Goal: Task Accomplishment & Management: Use online tool/utility

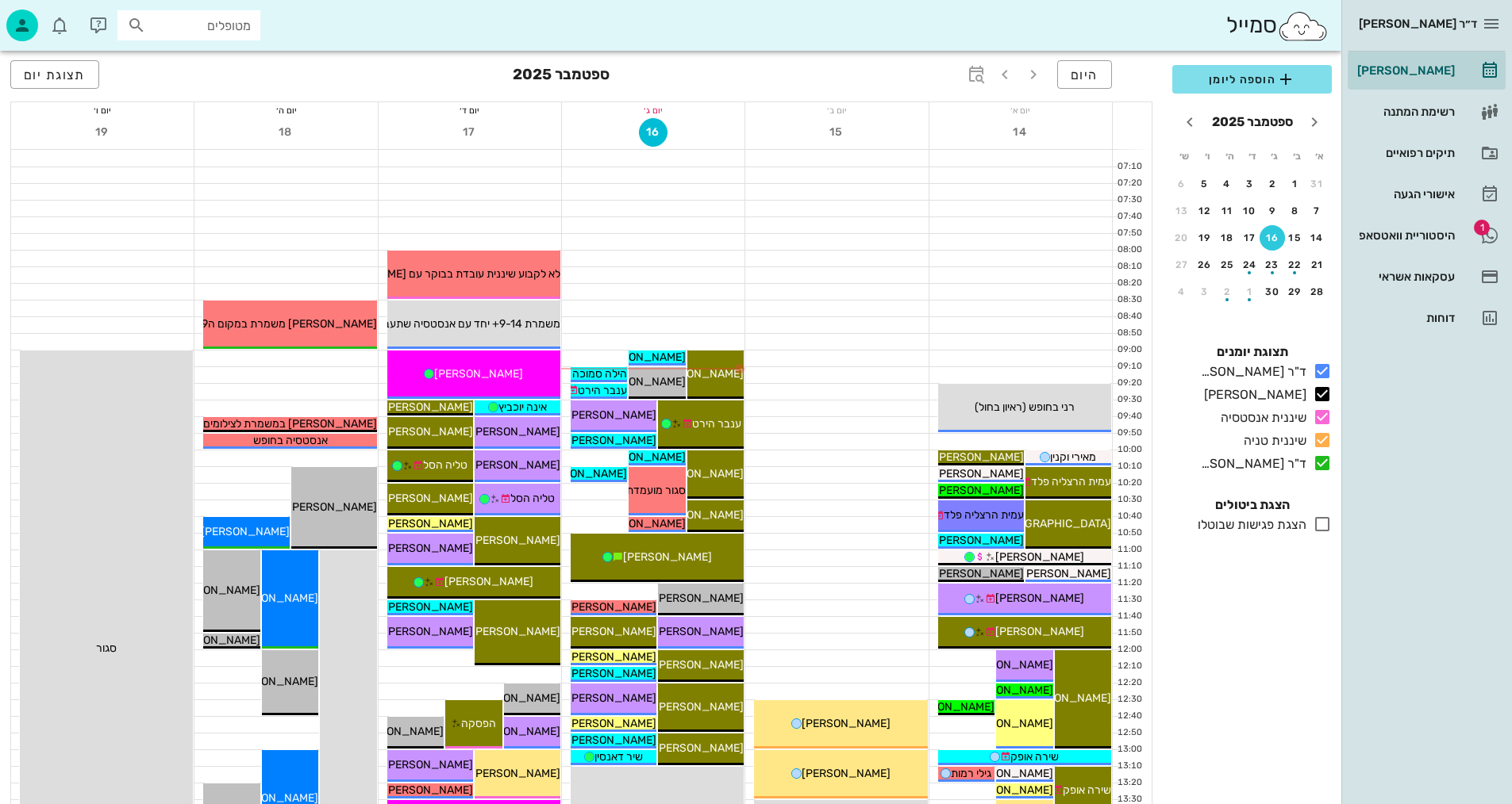
click at [669, 135] on div "16" at bounding box center [653, 134] width 182 height 31
click at [670, 177] on div at bounding box center [653, 175] width 182 height 15
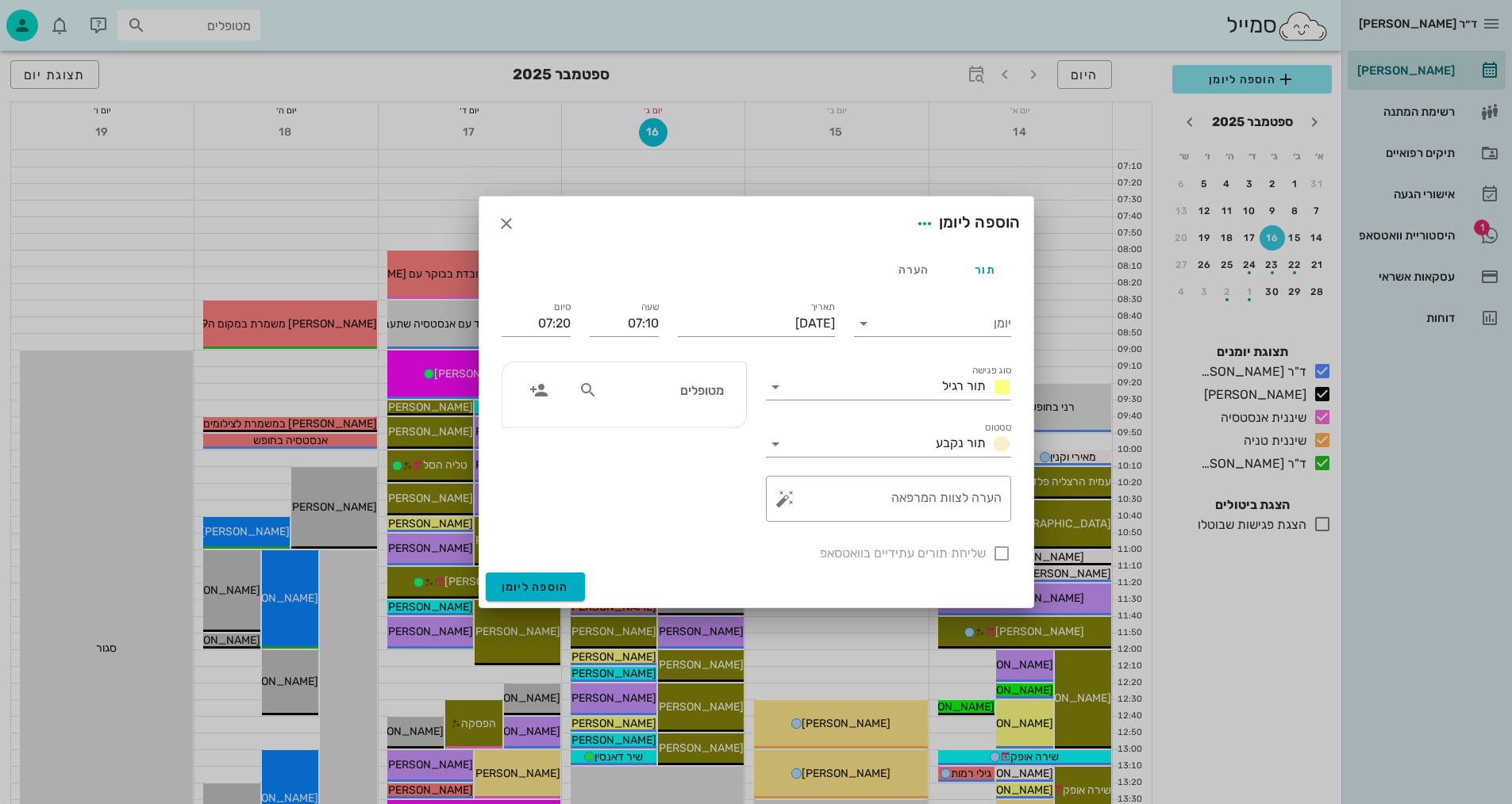
click at [668, 190] on div at bounding box center [756, 402] width 1512 height 804
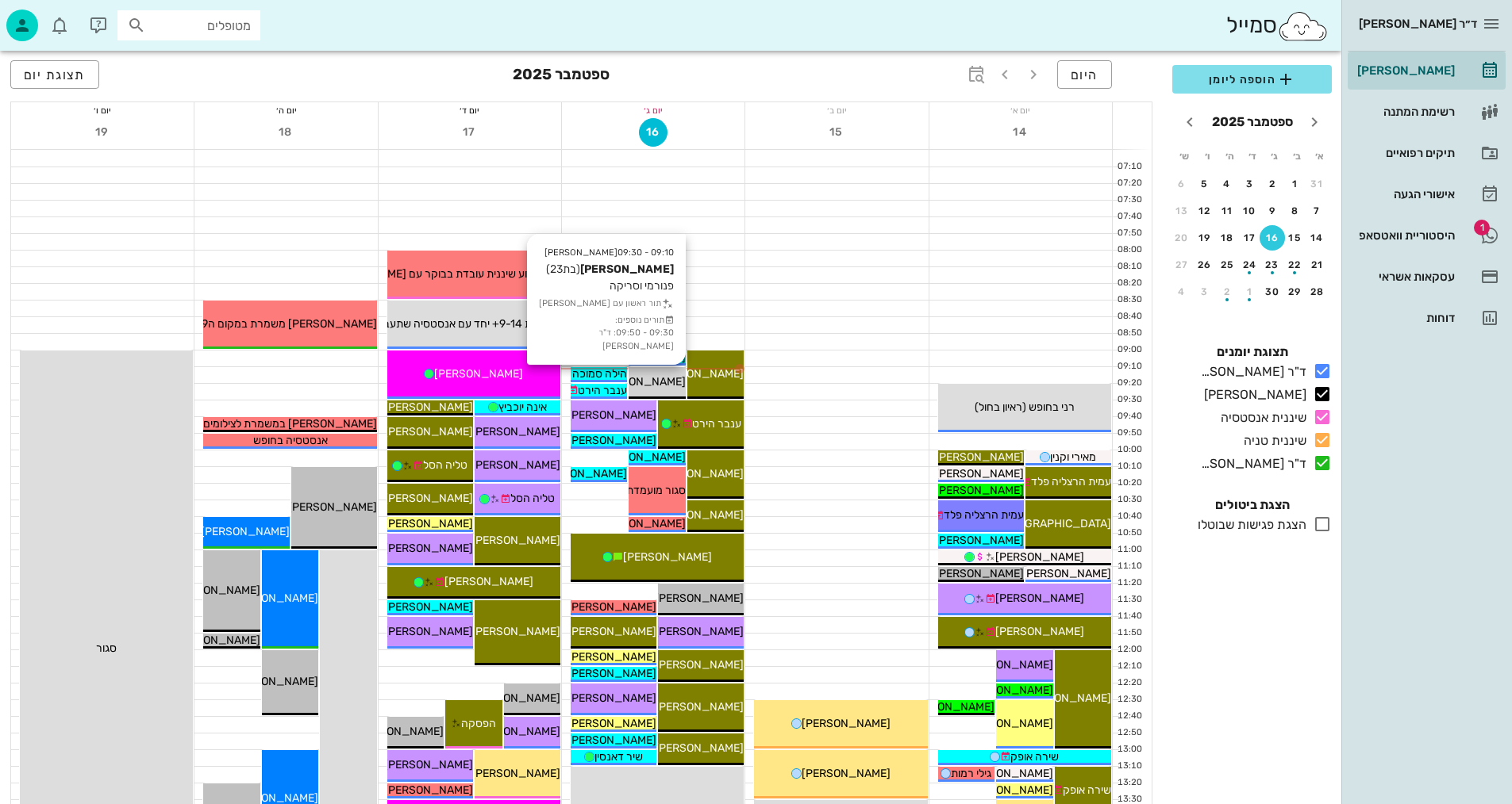
click at [665, 377] on span "[PERSON_NAME]" at bounding box center [642, 382] width 89 height 14
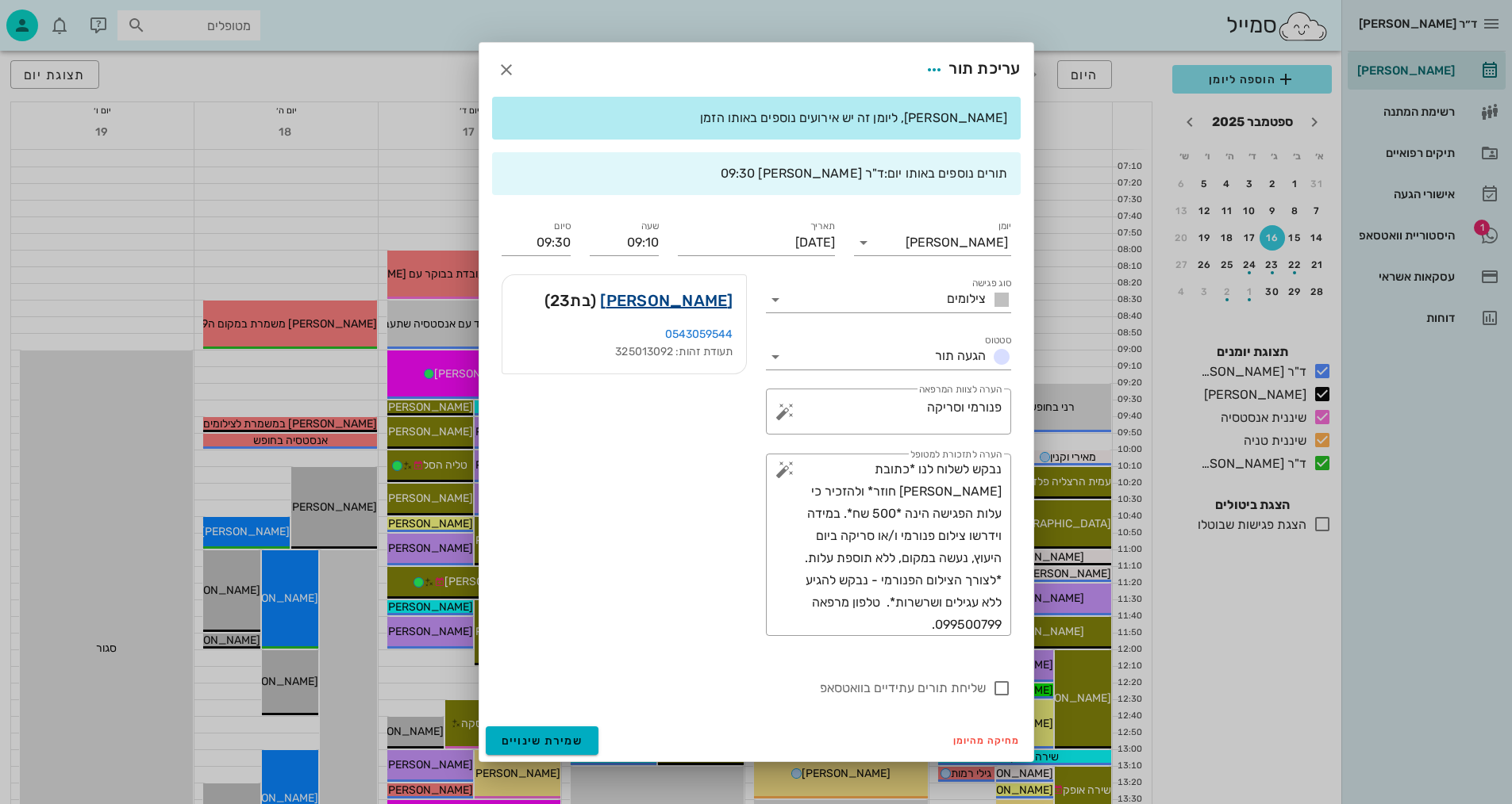
click at [709, 298] on link "[PERSON_NAME]" at bounding box center [666, 300] width 133 height 25
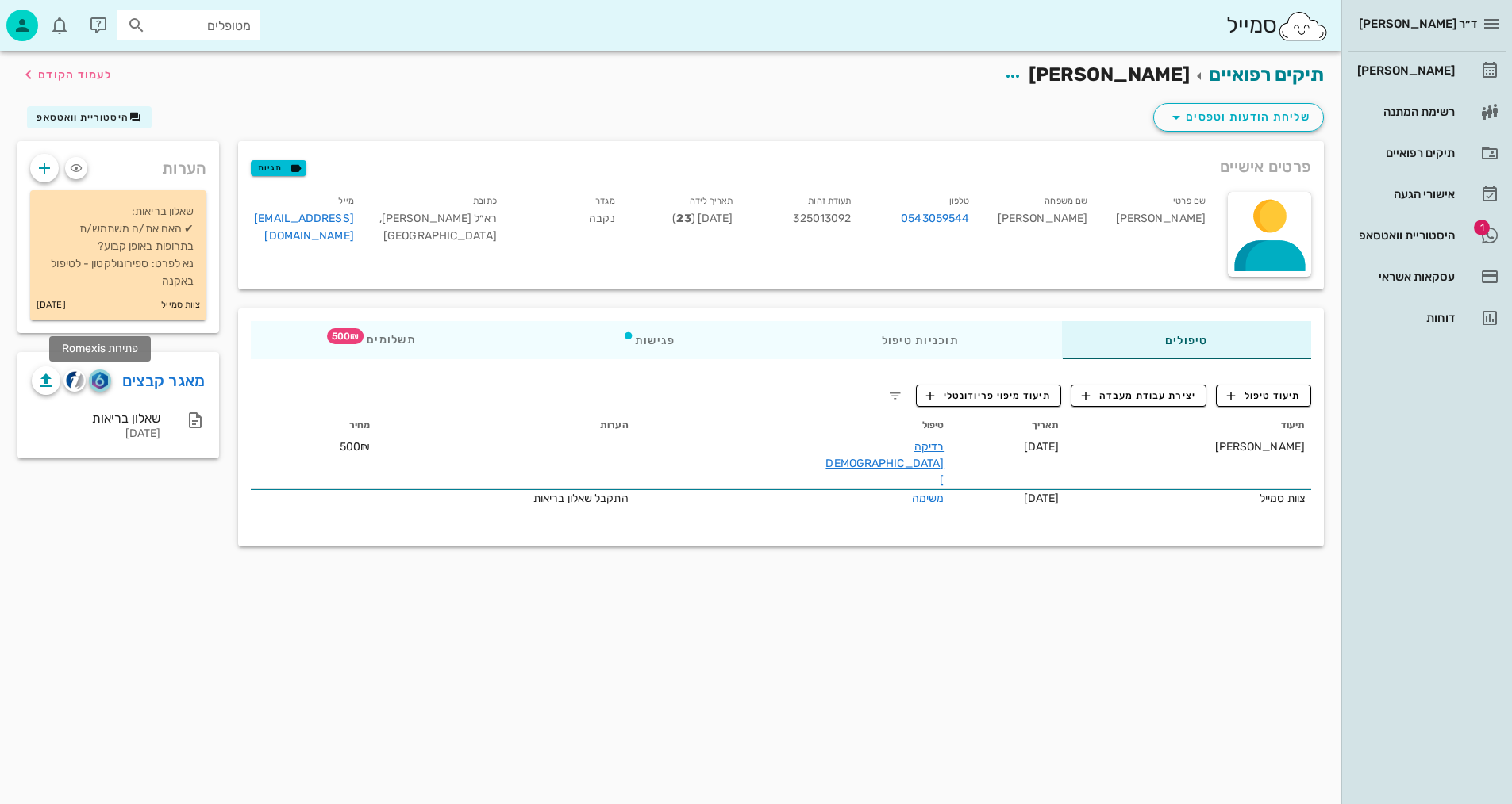
click at [95, 377] on img "button" at bounding box center [100, 381] width 16 height 17
click at [1278, 409] on div "תיעוד תאריך טיפול הערות מחיר [PERSON_NAME] [DATE] בדיקה [DEMOGRAPHIC_DATA] 500₪…" at bounding box center [781, 469] width 1080 height 130
drag, startPoint x: 1277, startPoint y: 399, endPoint x: 1239, endPoint y: 388, distance: 39.6
click at [1276, 399] on span "תיעוד טיפול" at bounding box center [1264, 395] width 74 height 15
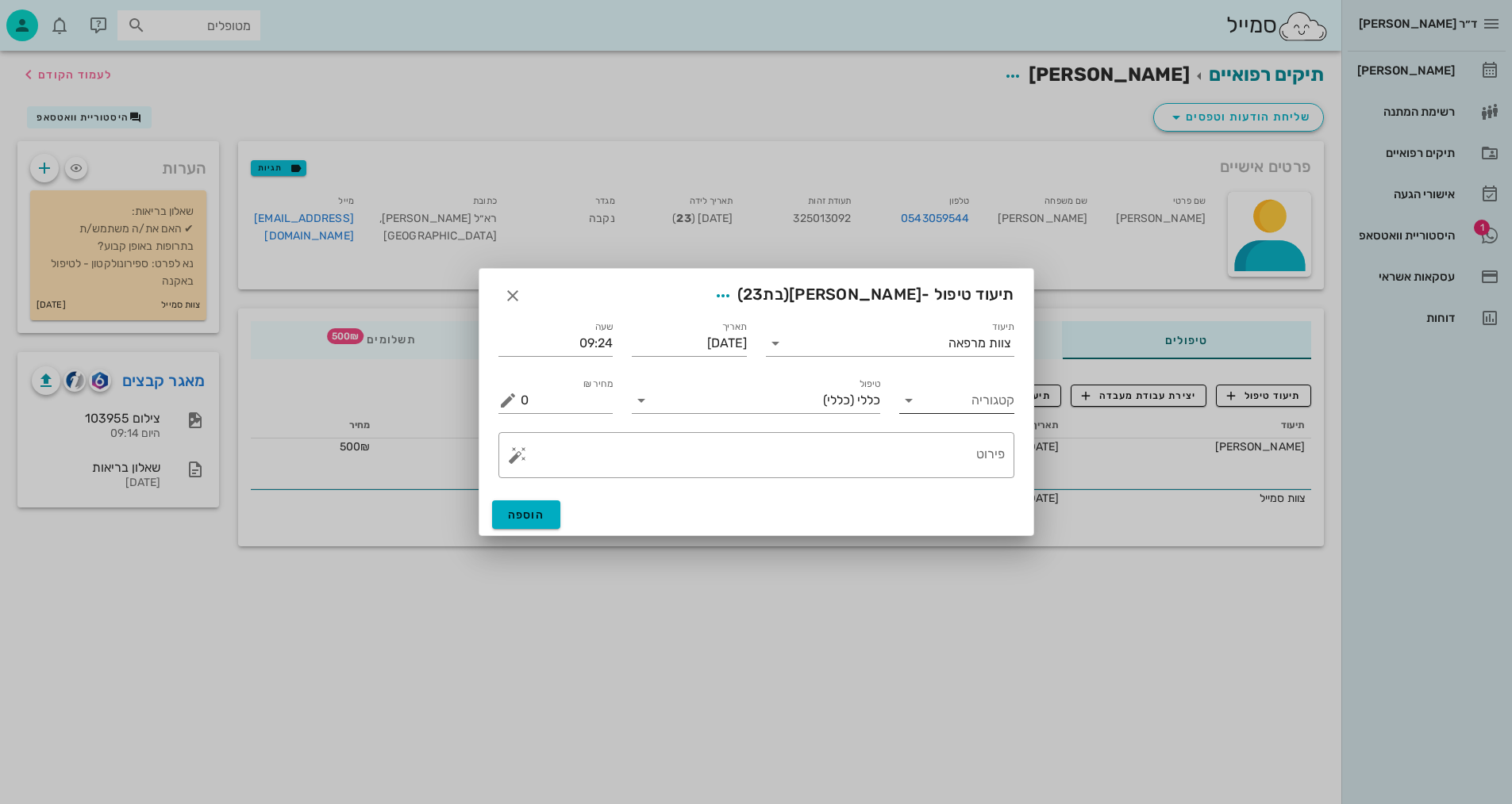
click at [939, 408] on input "קטגוריה" at bounding box center [969, 400] width 90 height 25
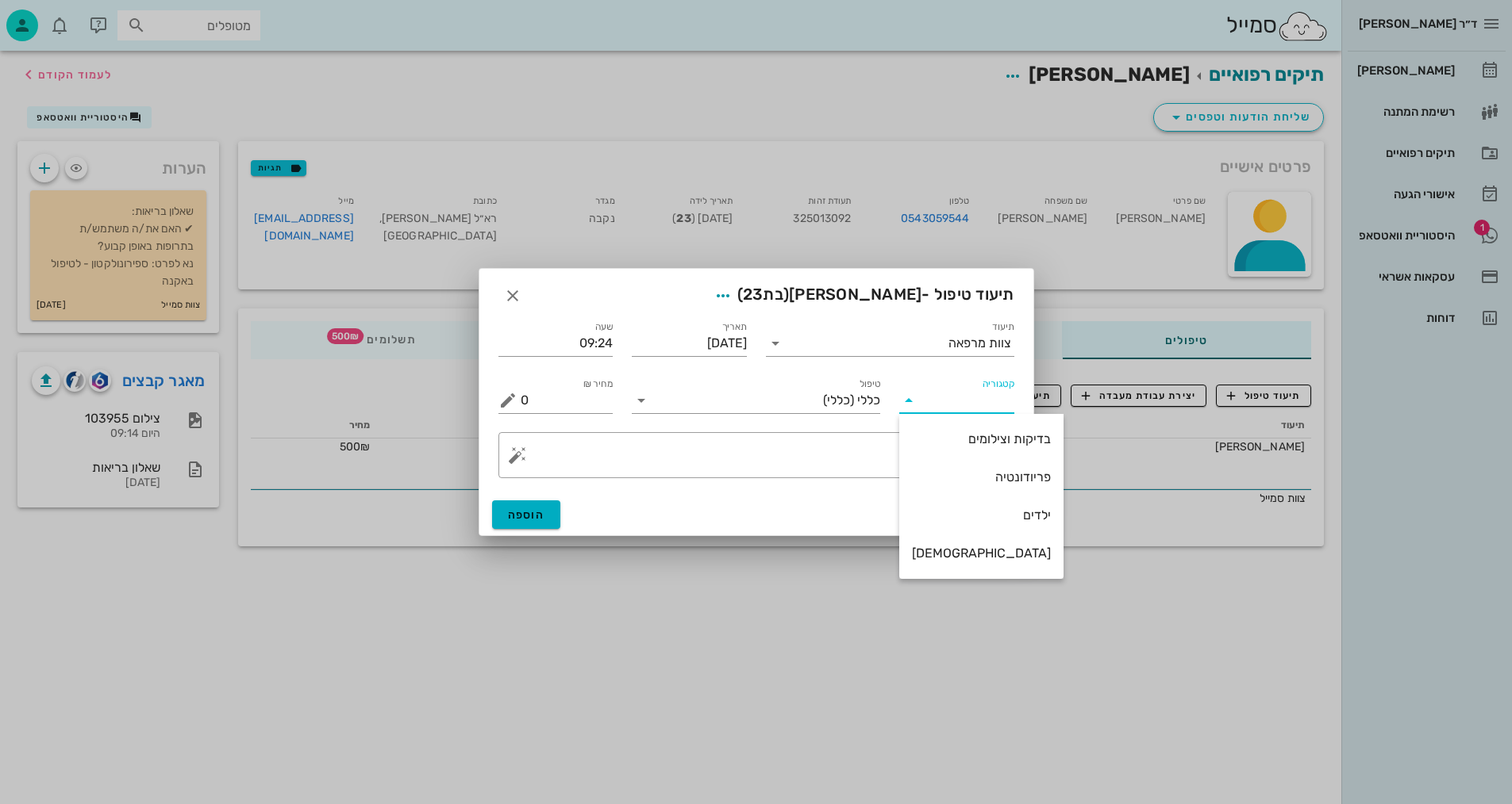
drag, startPoint x: 974, startPoint y: 438, endPoint x: 935, endPoint y: 421, distance: 42.5
click at [964, 434] on div "בדיקות וצילומים" at bounding box center [981, 440] width 139 height 15
type input "בדיקות וצילומים"
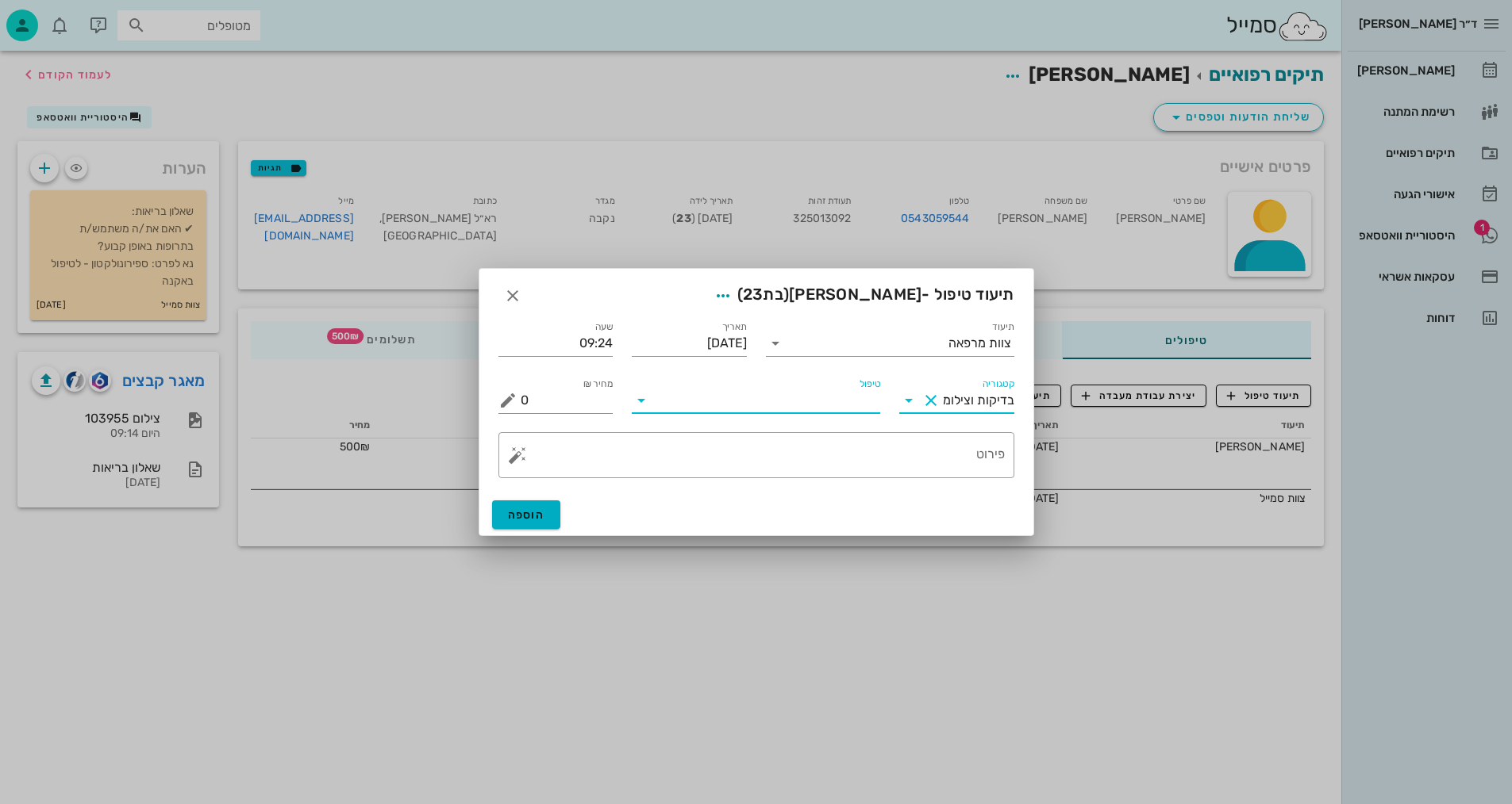
click at [840, 399] on input "טיפול" at bounding box center [767, 400] width 226 height 25
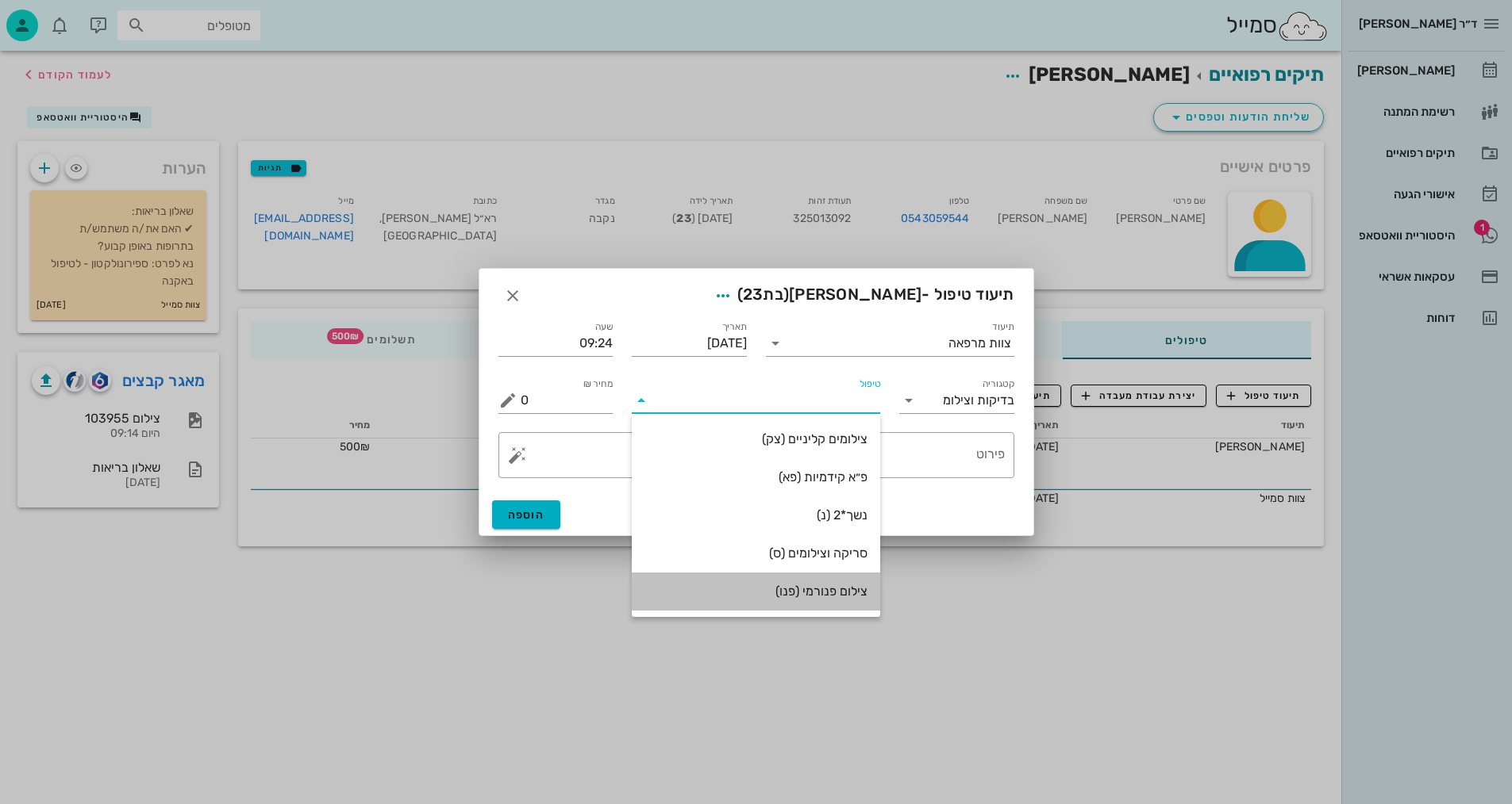
drag, startPoint x: 842, startPoint y: 592, endPoint x: 861, endPoint y: 563, distance: 34.7
click at [841, 592] on div "צילום פנורמי (פנו)" at bounding box center [756, 592] width 223 height 15
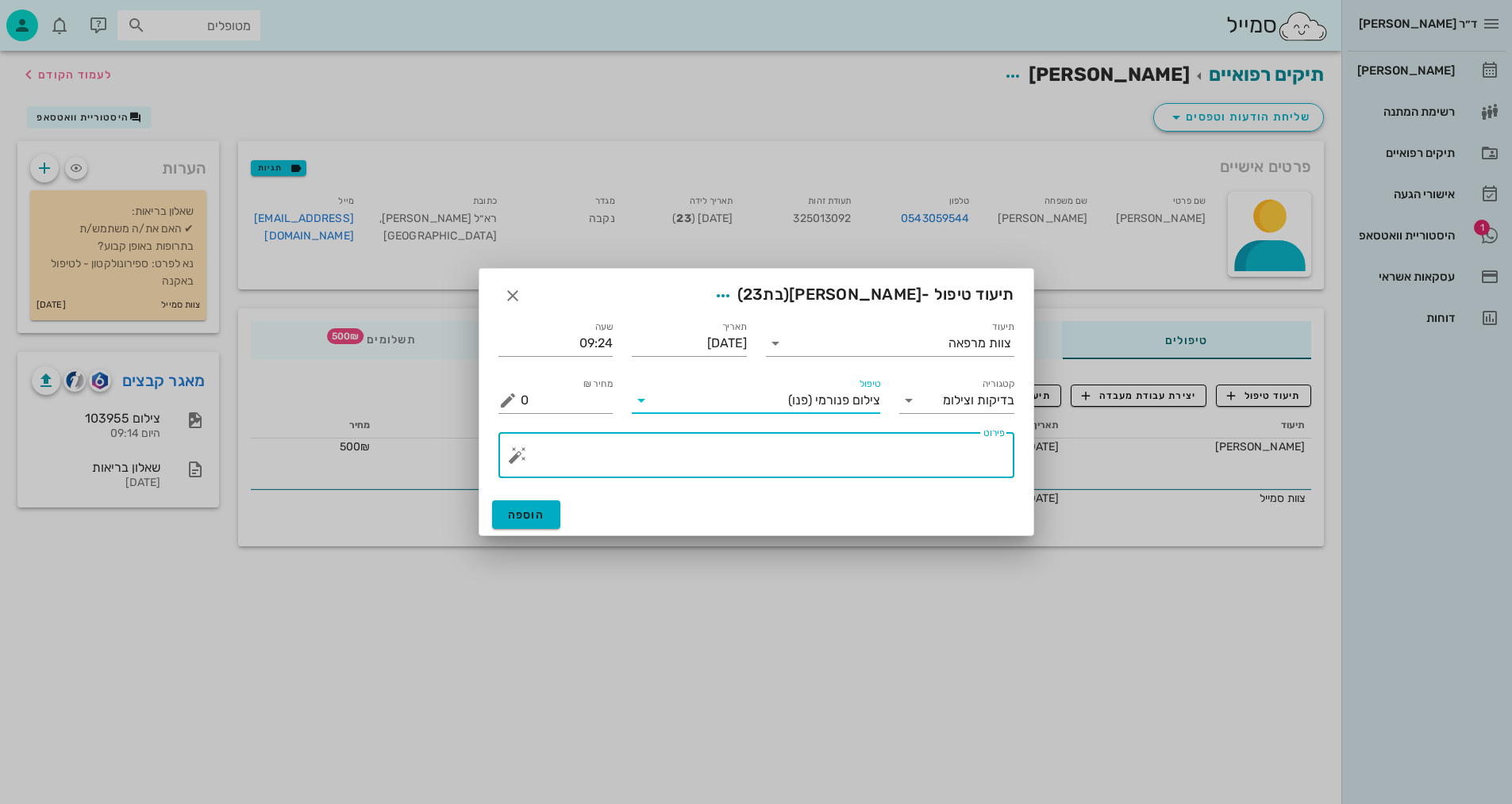
click at [929, 478] on textarea "פירוט" at bounding box center [763, 459] width 485 height 38
type textarea "פנורמי, [PERSON_NAME], וצילום אפליקציה - [PERSON_NAME]"
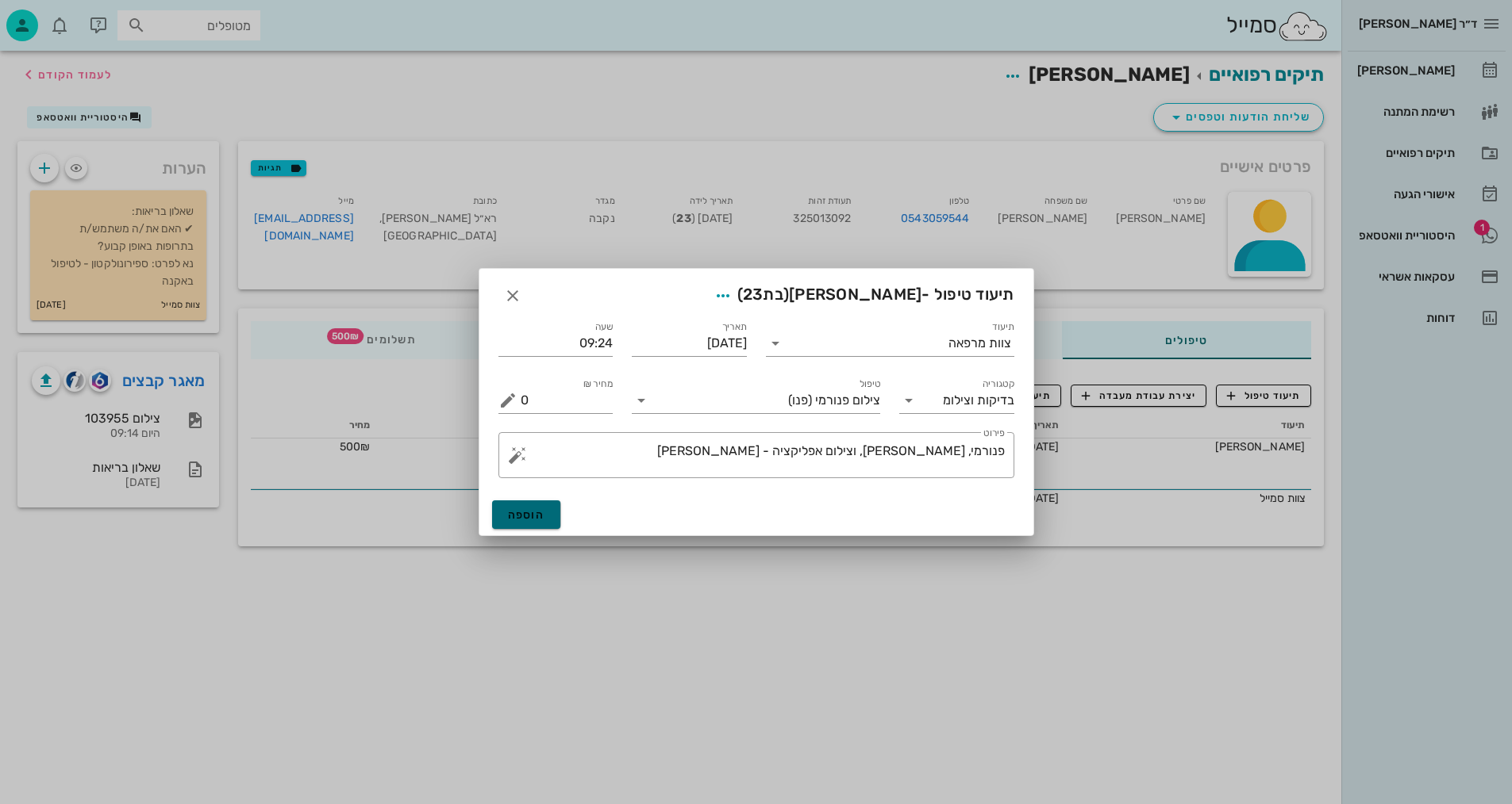
drag, startPoint x: 513, startPoint y: 520, endPoint x: 454, endPoint y: 534, distance: 60.6
click at [512, 518] on span "הוספה" at bounding box center [526, 515] width 37 height 14
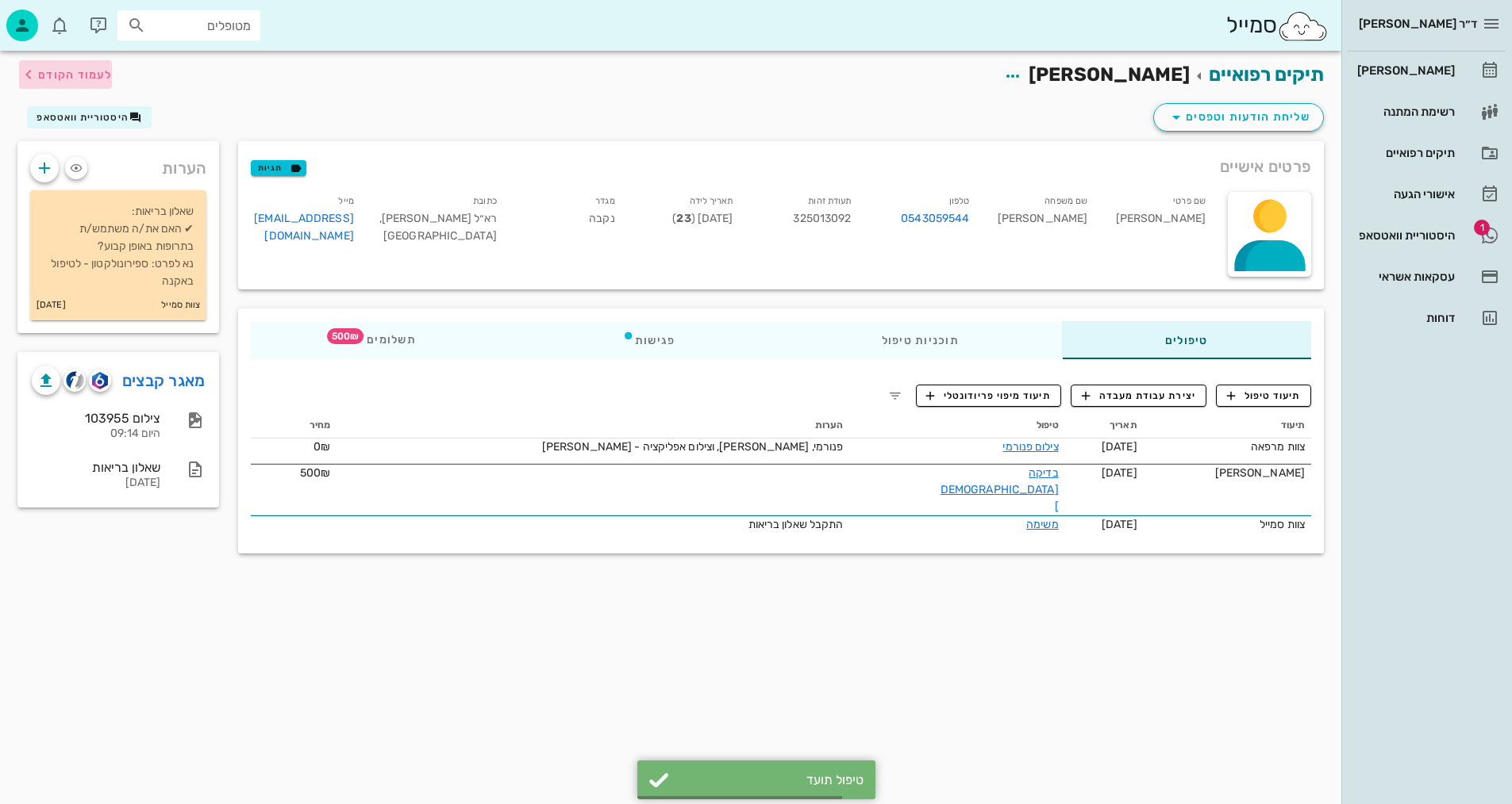
click at [68, 86] on button "לעמוד הקודם" at bounding box center [66, 74] width 93 height 28
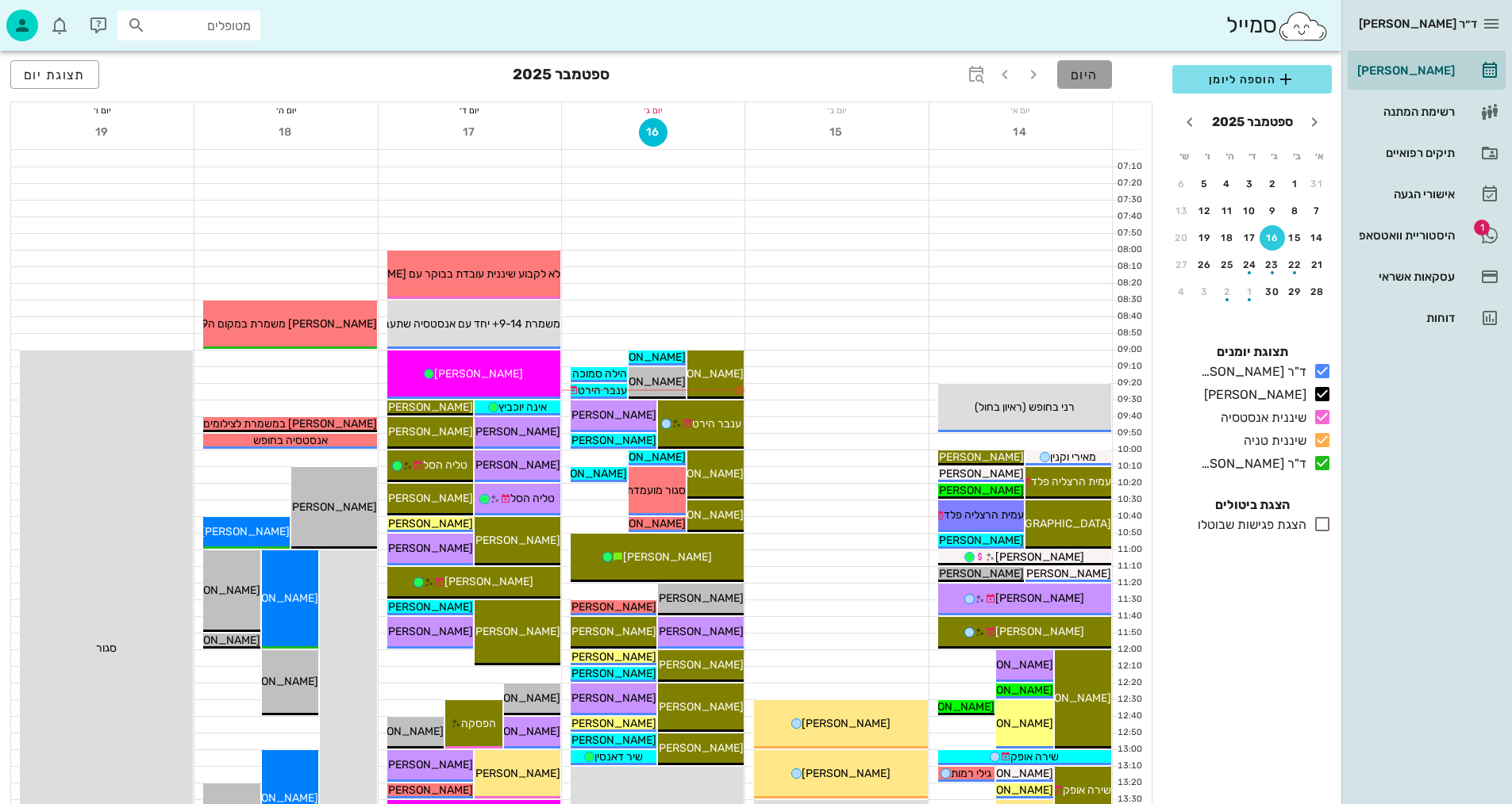
click at [1077, 76] on span "היום" at bounding box center [1085, 76] width 28 height 15
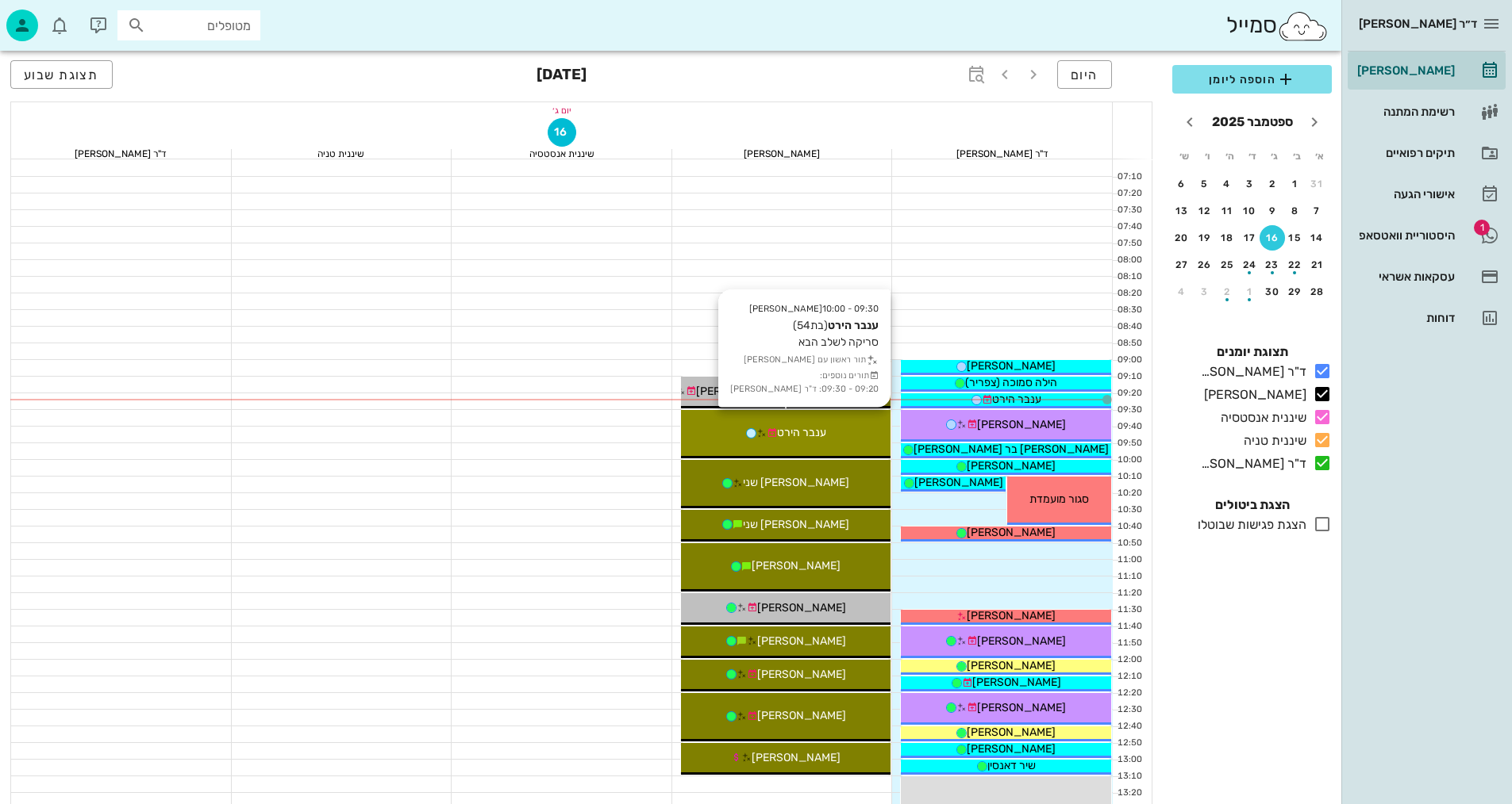
click at [859, 418] on div "09:30 - 10:00 [PERSON_NAME] (בת 54 ) סריקה לשלב הבא תור ראשון עם [PERSON_NAME] …" at bounding box center [786, 434] width 210 height 48
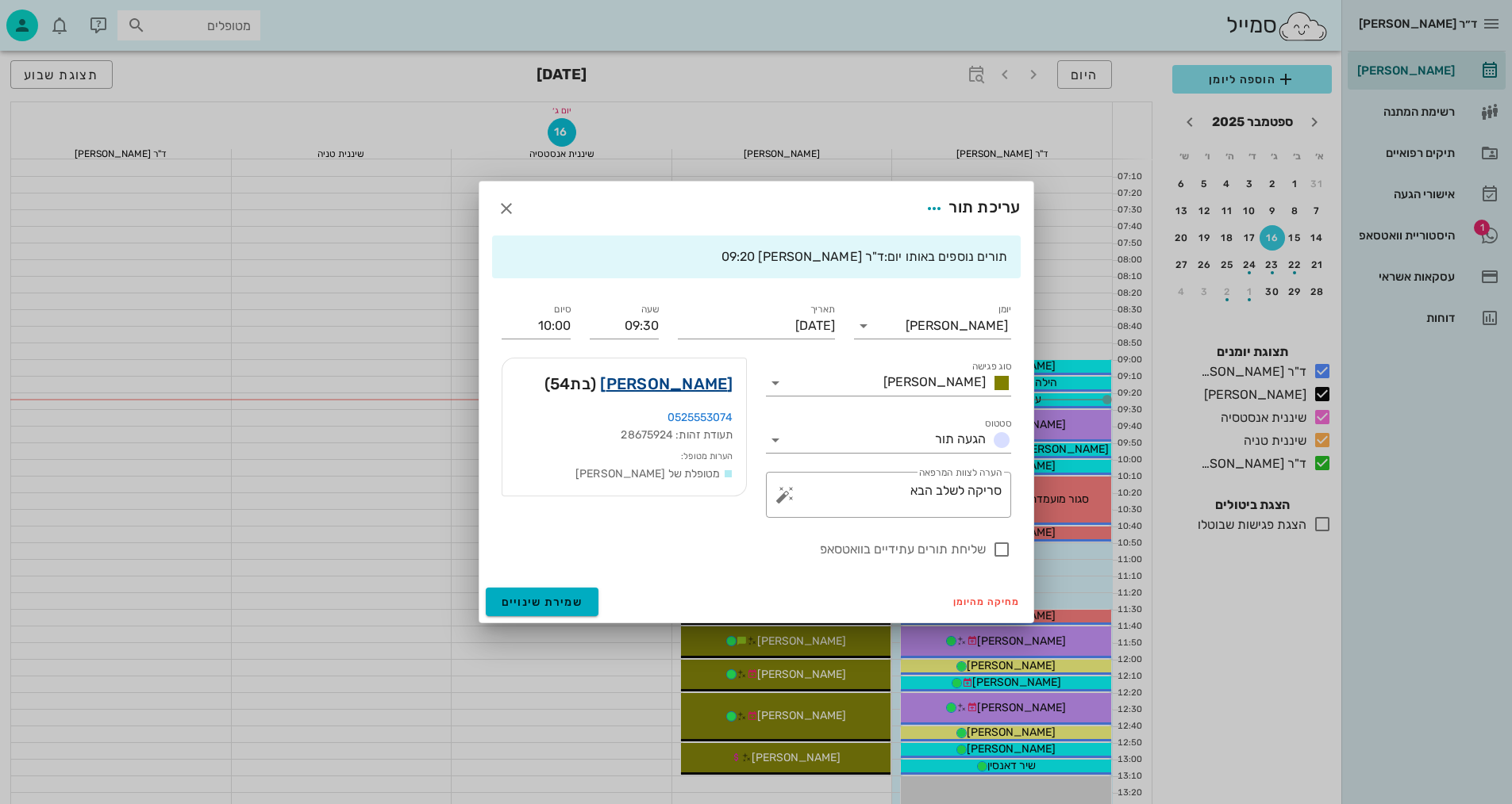
click at [714, 383] on link "[PERSON_NAME]" at bounding box center [666, 384] width 133 height 25
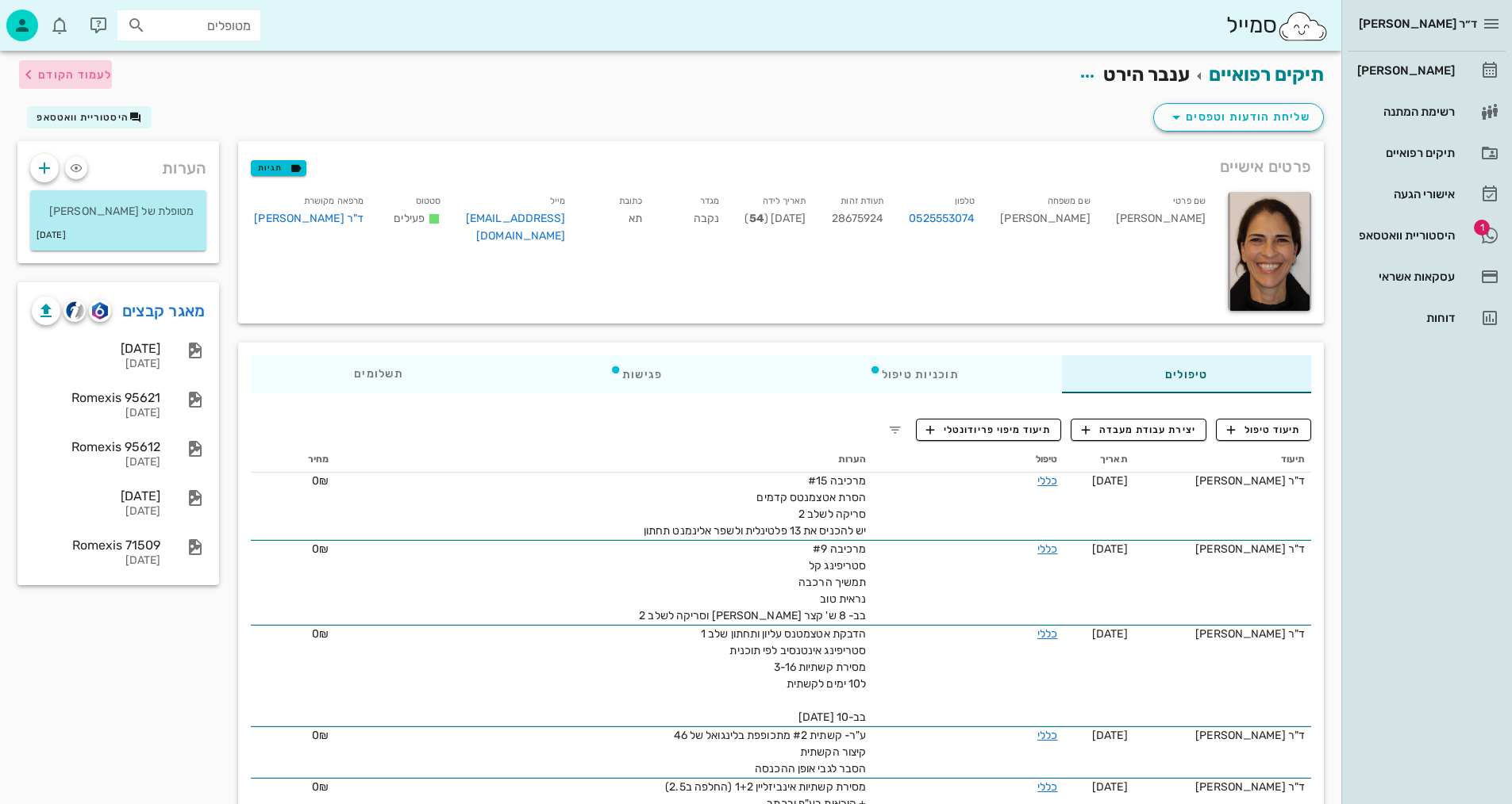
click at [88, 73] on span "לעמוד הקודם" at bounding box center [75, 75] width 74 height 14
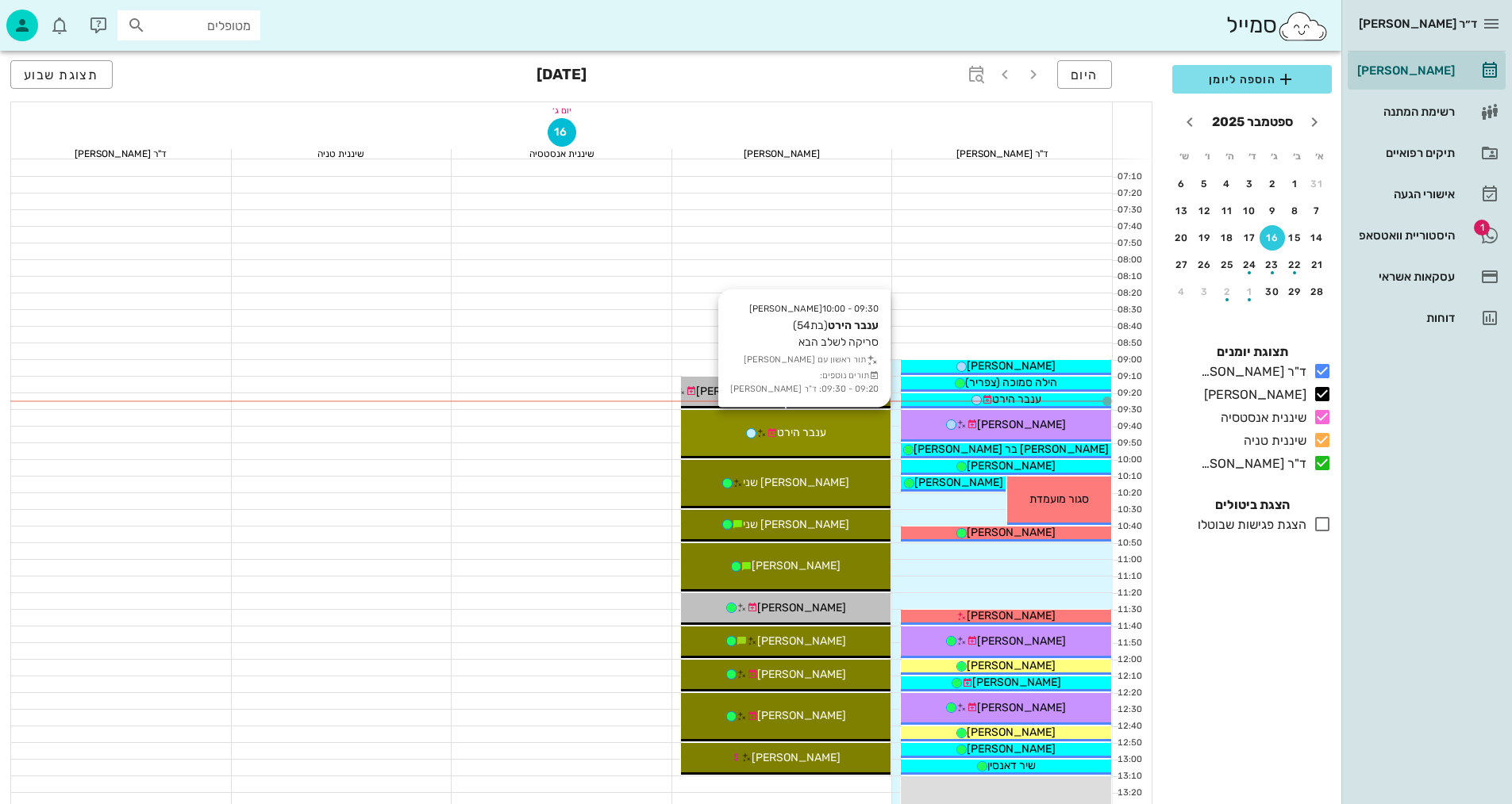
click at [856, 420] on div "09:30 - 10:00 [PERSON_NAME] (בת 54 ) סריקה לשלב הבא תור ראשון עם [PERSON_NAME] …" at bounding box center [786, 434] width 210 height 48
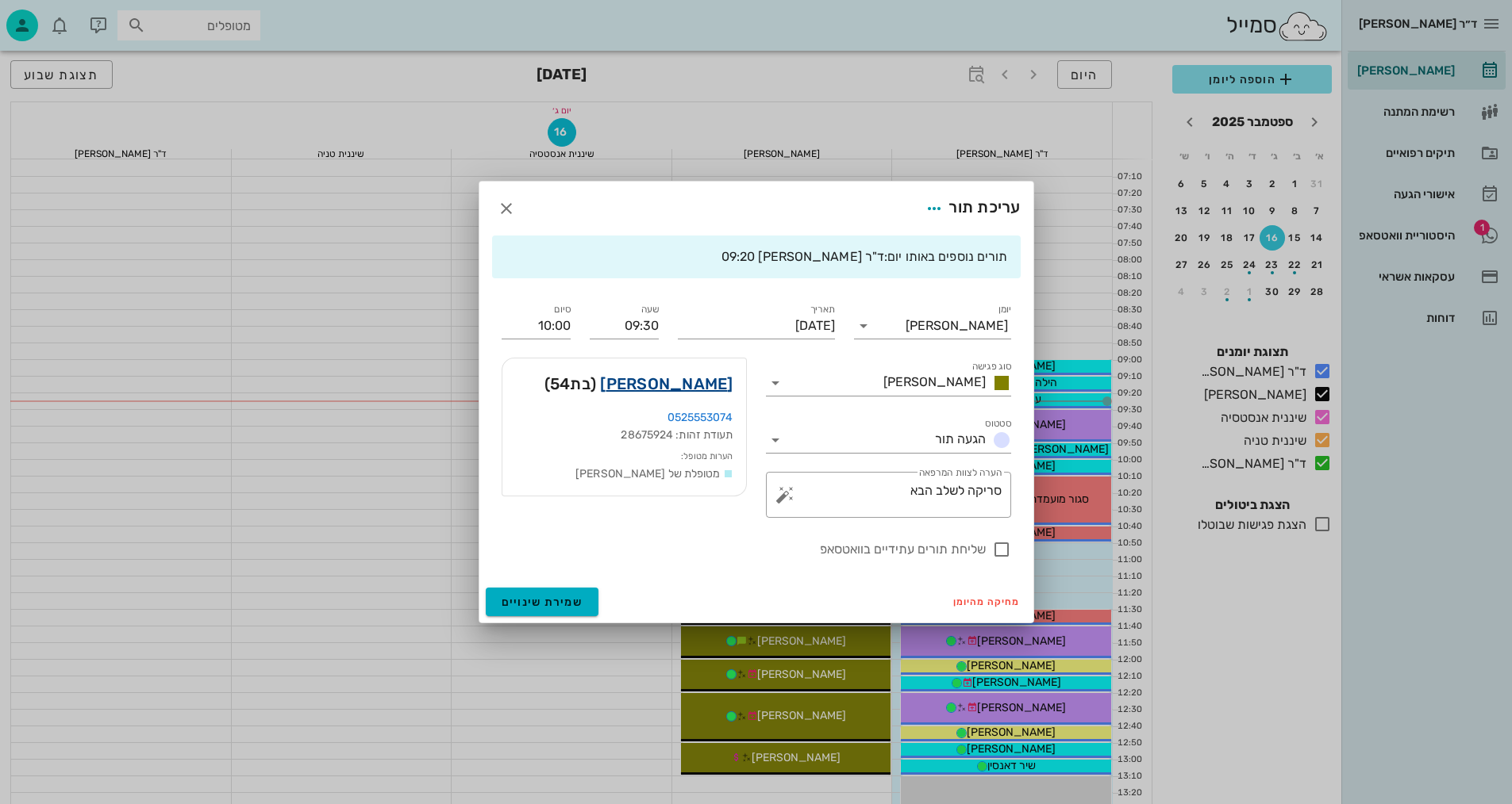
click at [703, 381] on link "[PERSON_NAME]" at bounding box center [666, 384] width 133 height 25
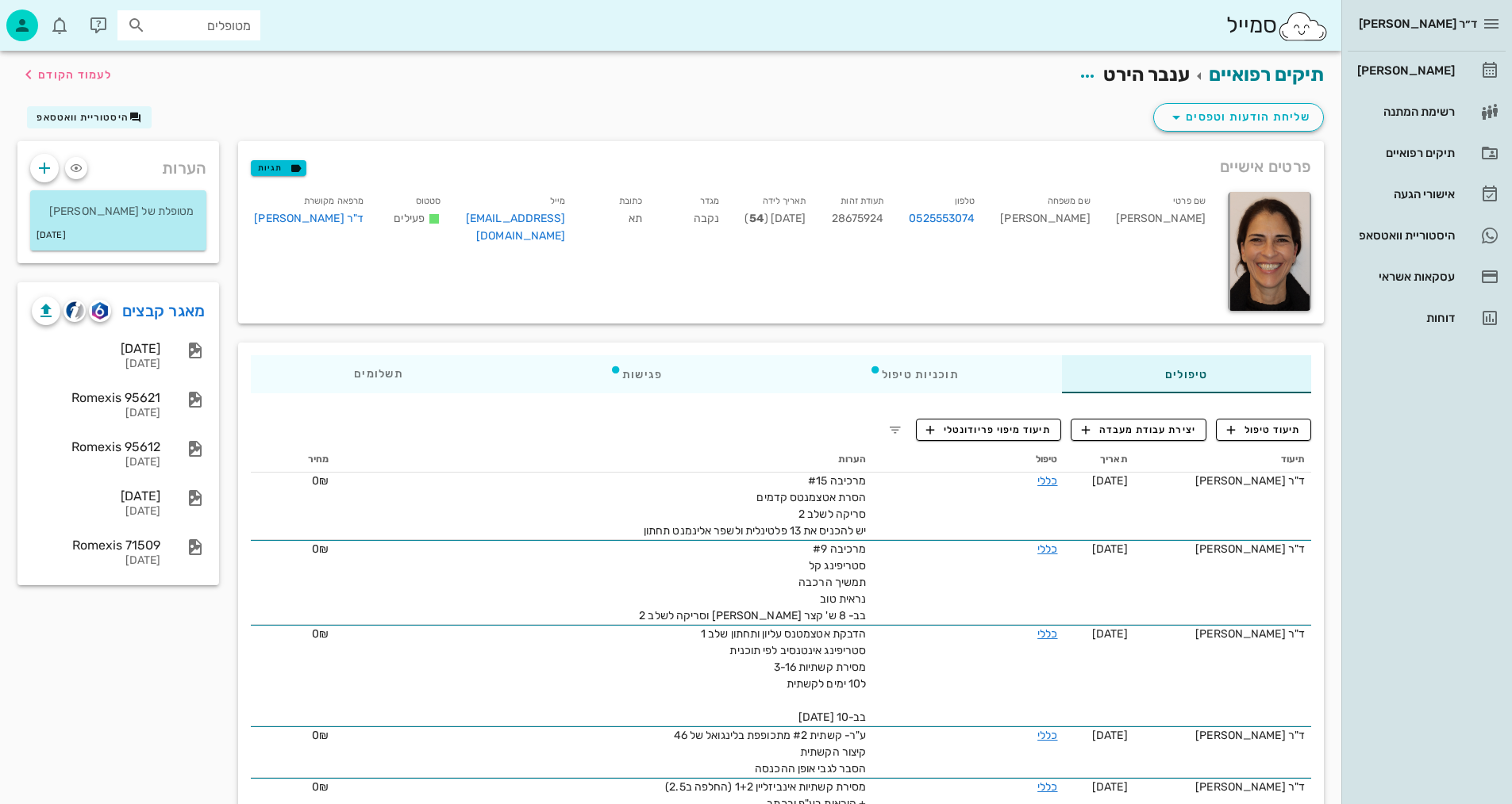
click at [984, 134] on div "פרטים אישיים תגיות שם פרטי [PERSON_NAME] שם משפחה [PERSON_NAME] טלפון 052555307…" at bounding box center [781, 232] width 1105 height 201
click at [1255, 435] on span "תיעוד טיפול" at bounding box center [1264, 429] width 74 height 15
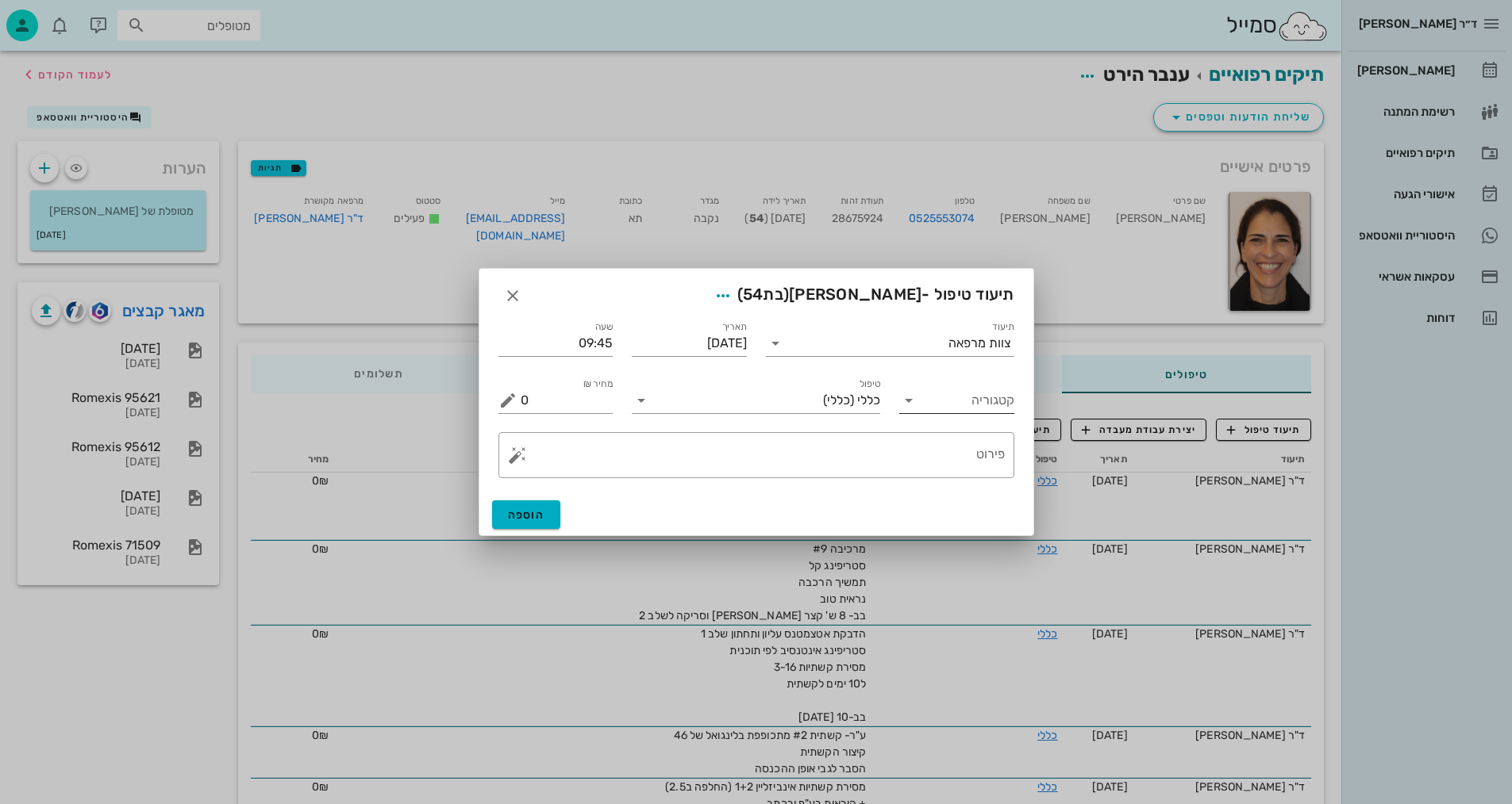
click at [961, 405] on input "קטגוריה" at bounding box center [969, 400] width 90 height 25
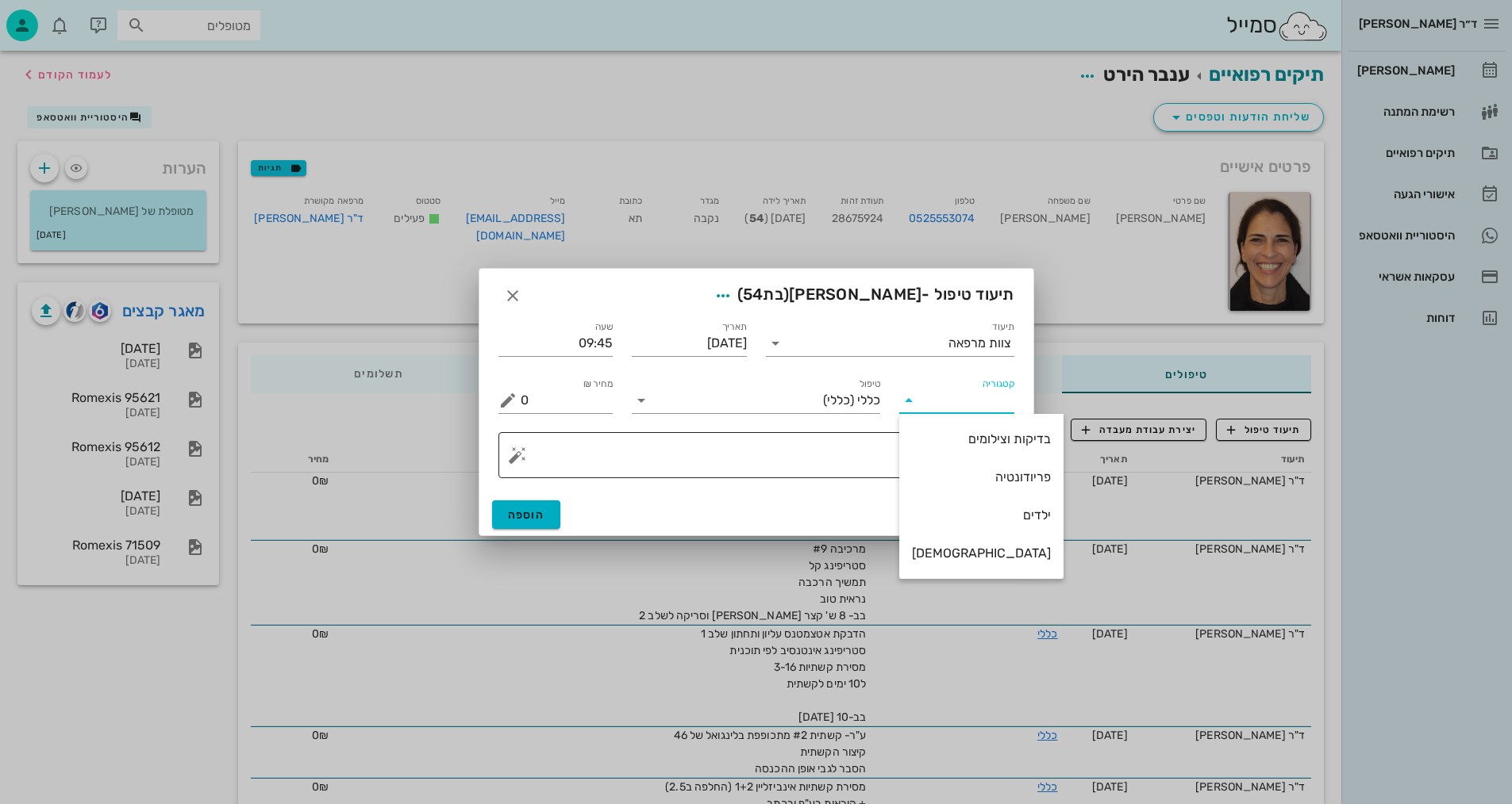
drag, startPoint x: 980, startPoint y: 439, endPoint x: 849, endPoint y: 433, distance: 131.1
click at [980, 439] on div "בדיקות וצילומים" at bounding box center [981, 440] width 139 height 15
type input "בדיקות וצילומים"
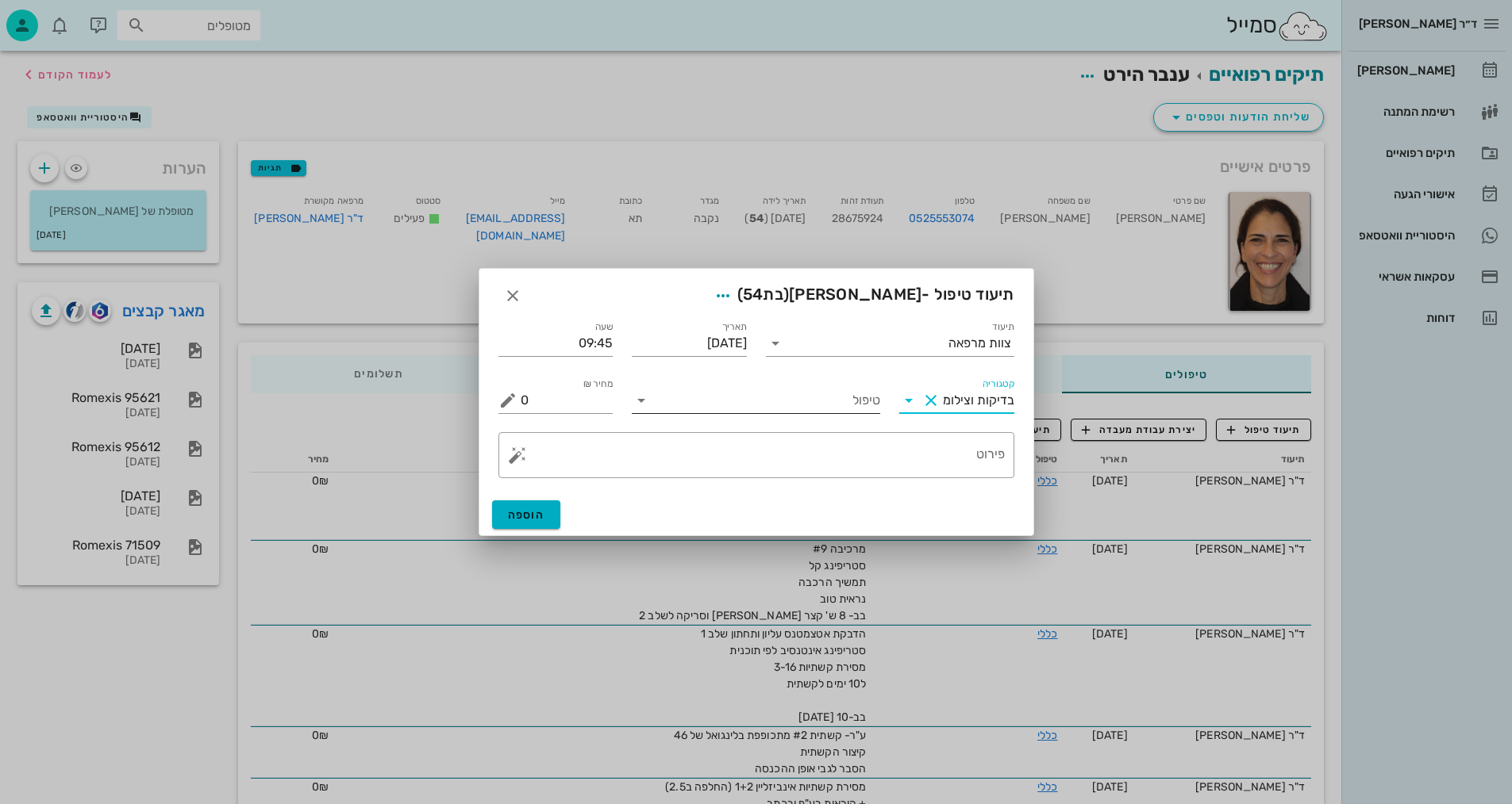
click at [870, 391] on input "טיפול" at bounding box center [767, 400] width 226 height 25
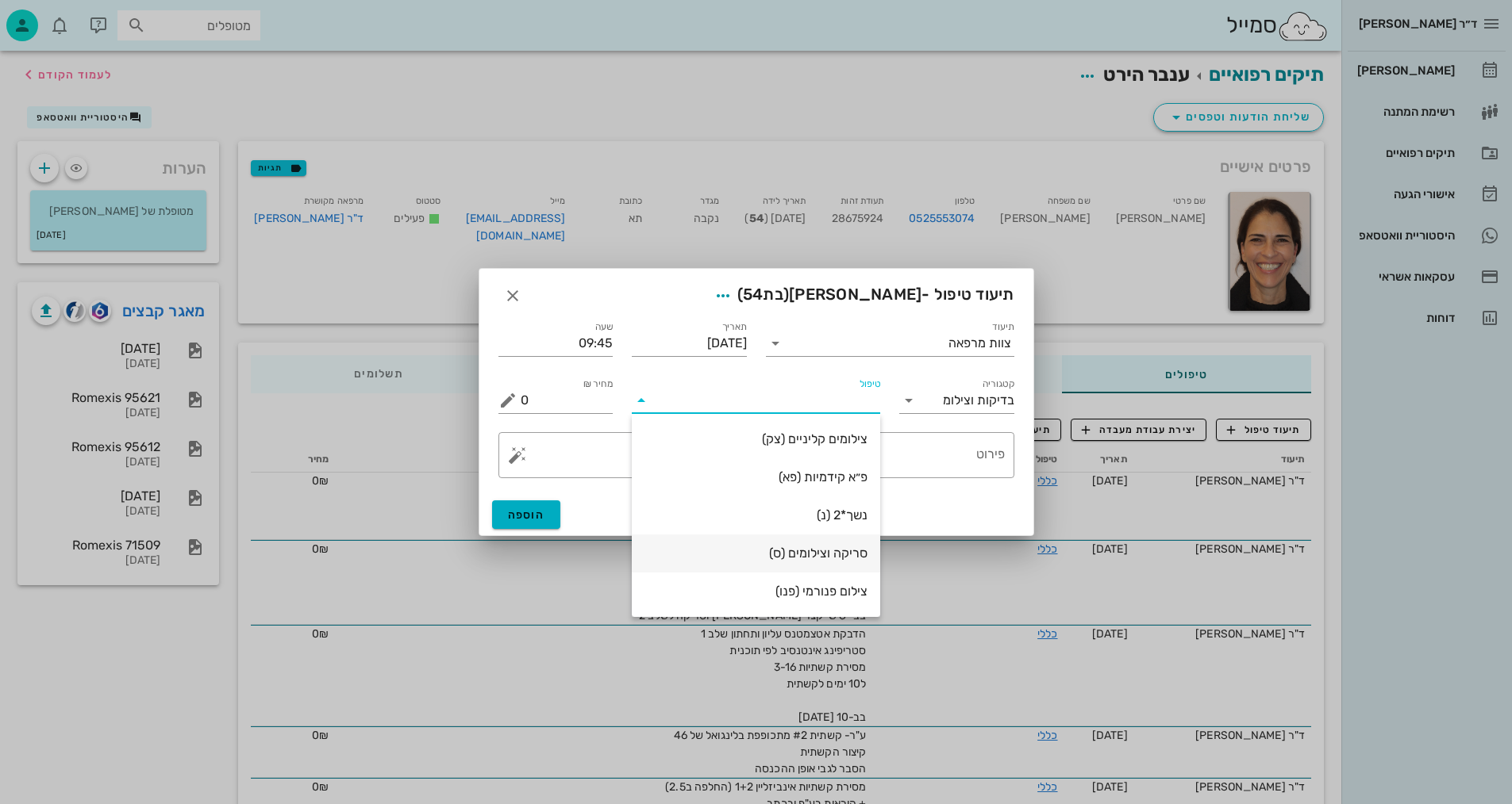
drag, startPoint x: 835, startPoint y: 558, endPoint x: 860, endPoint y: 526, distance: 40.6
click at [835, 558] on div "סריקה וצילומים (ס)" at bounding box center [756, 553] width 223 height 15
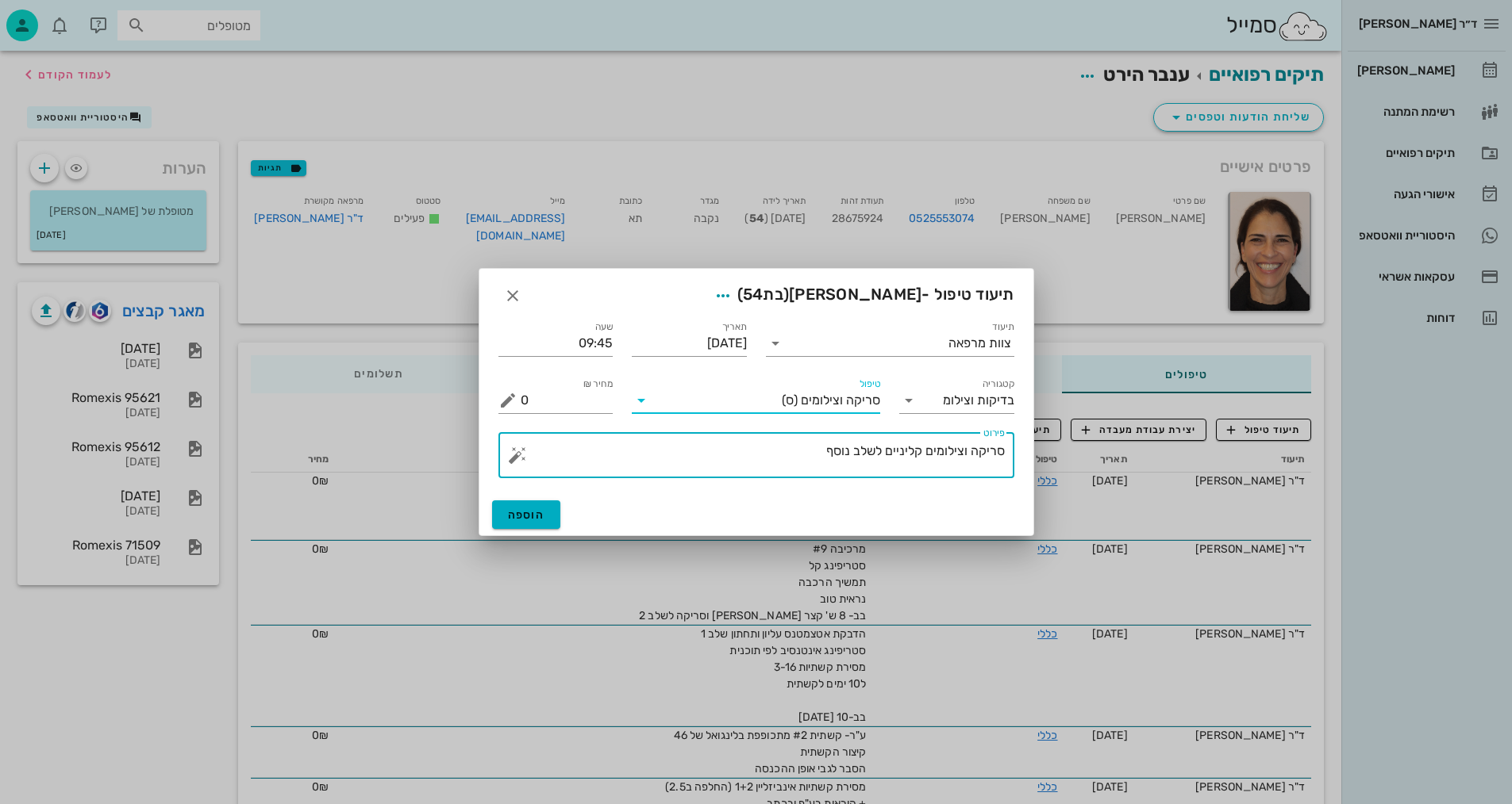
drag, startPoint x: 783, startPoint y: 453, endPoint x: 857, endPoint y: 453, distance: 74.0
click at [852, 455] on textarea "סריקה וצילומים קליניים לשלב נוסף" at bounding box center [763, 459] width 485 height 38
type textarea "[PERSON_NAME] וצילומים קליניים לשלב 2 - [PERSON_NAME]"
click at [518, 525] on button "הוספה" at bounding box center [526, 514] width 69 height 28
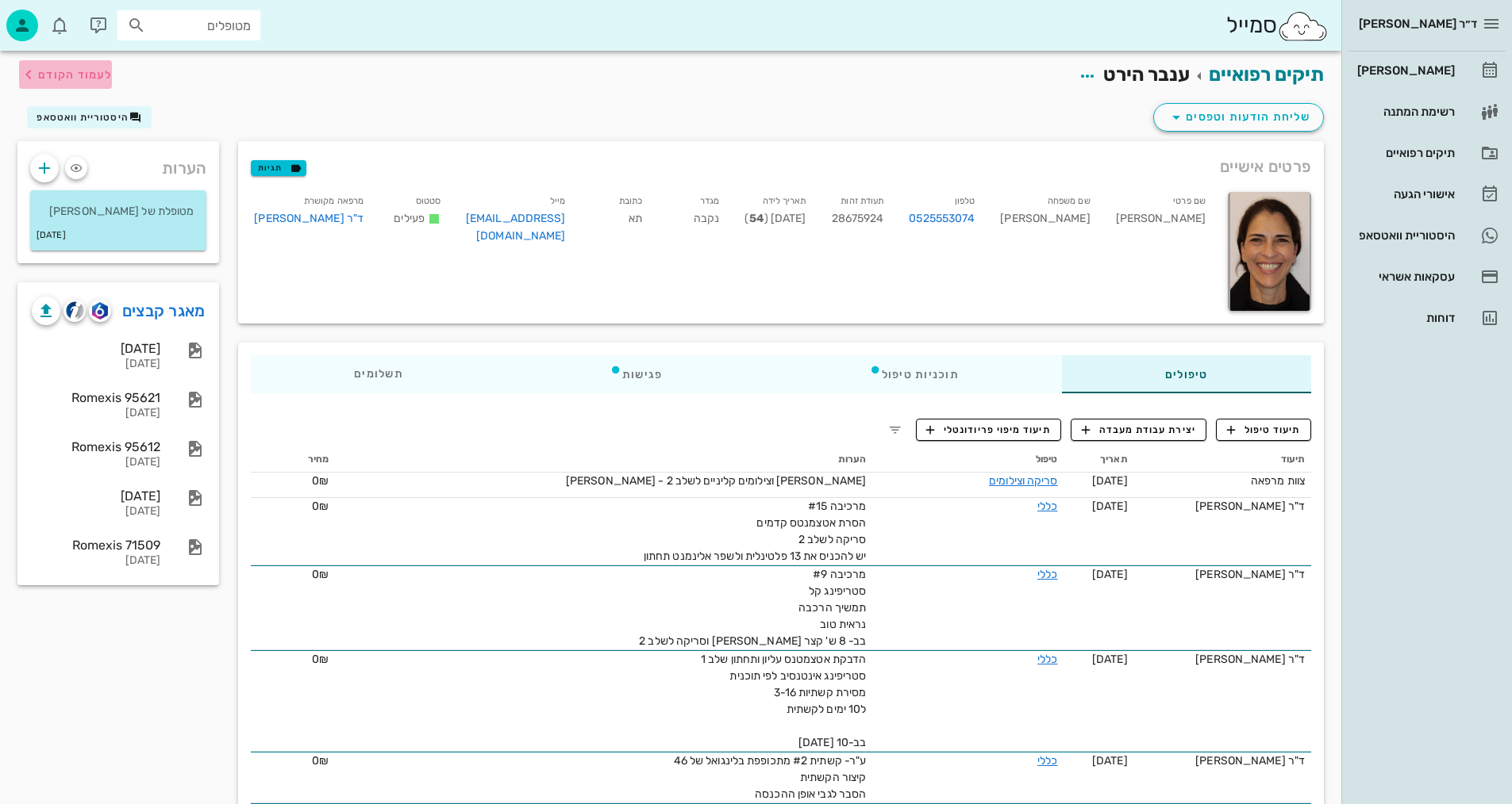
drag, startPoint x: 94, startPoint y: 77, endPoint x: 326, endPoint y: 3, distance: 243.5
click at [94, 78] on span "לעמוד הקודם" at bounding box center [75, 75] width 74 height 14
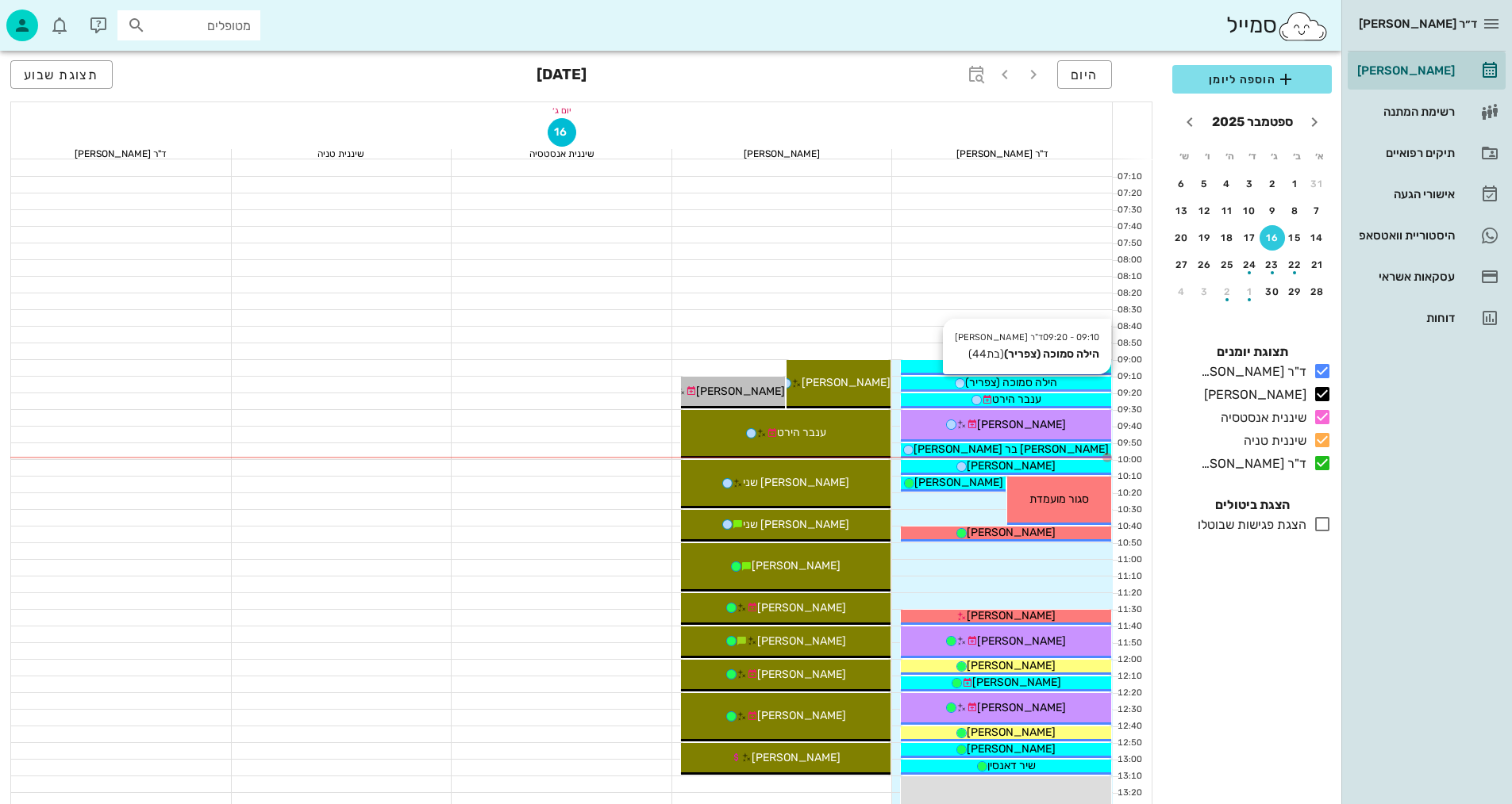
click at [1070, 383] on div "הילה סמוכה (צפריר)" at bounding box center [1006, 383] width 210 height 16
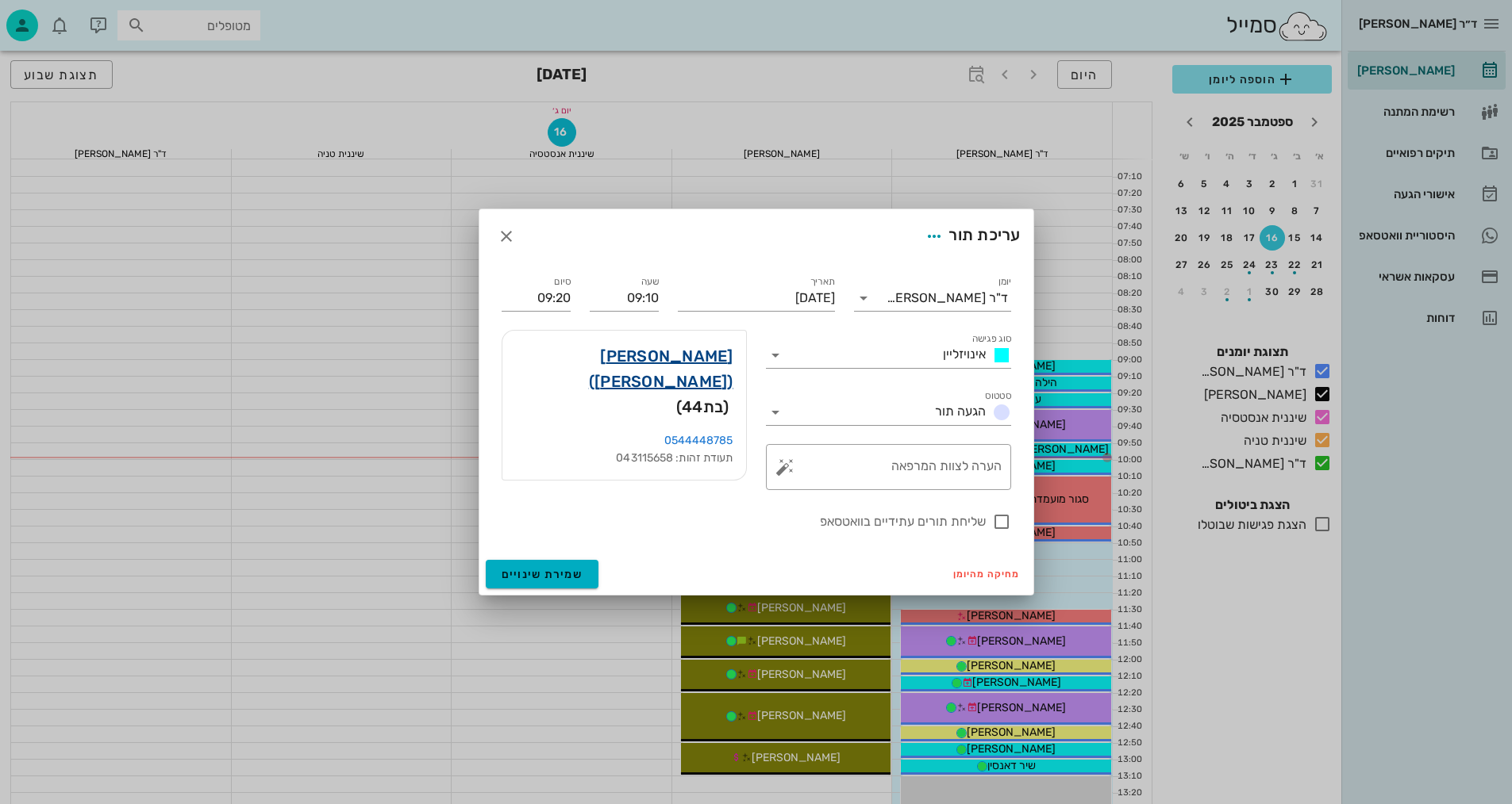
click at [707, 354] on link "[PERSON_NAME] ([PERSON_NAME])" at bounding box center [623, 369] width 218 height 50
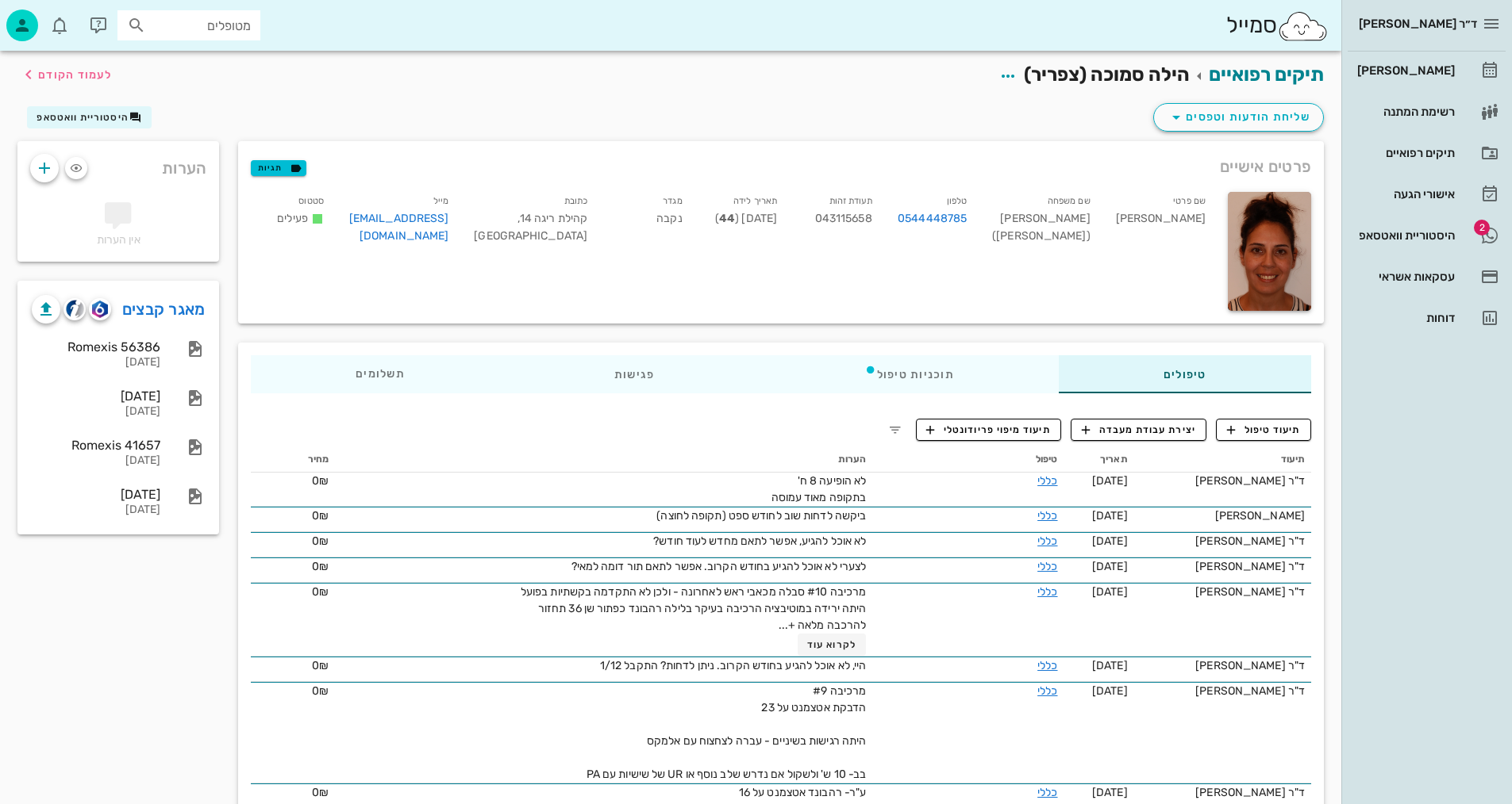
click at [747, 304] on div "שם פרטי [PERSON_NAME] שם משפחה [PERSON_NAME] ([PERSON_NAME]) טלפון 0544448785 ת…" at bounding box center [730, 251] width 977 height 138
click at [1286, 423] on span "תיעוד טיפול" at bounding box center [1264, 429] width 74 height 15
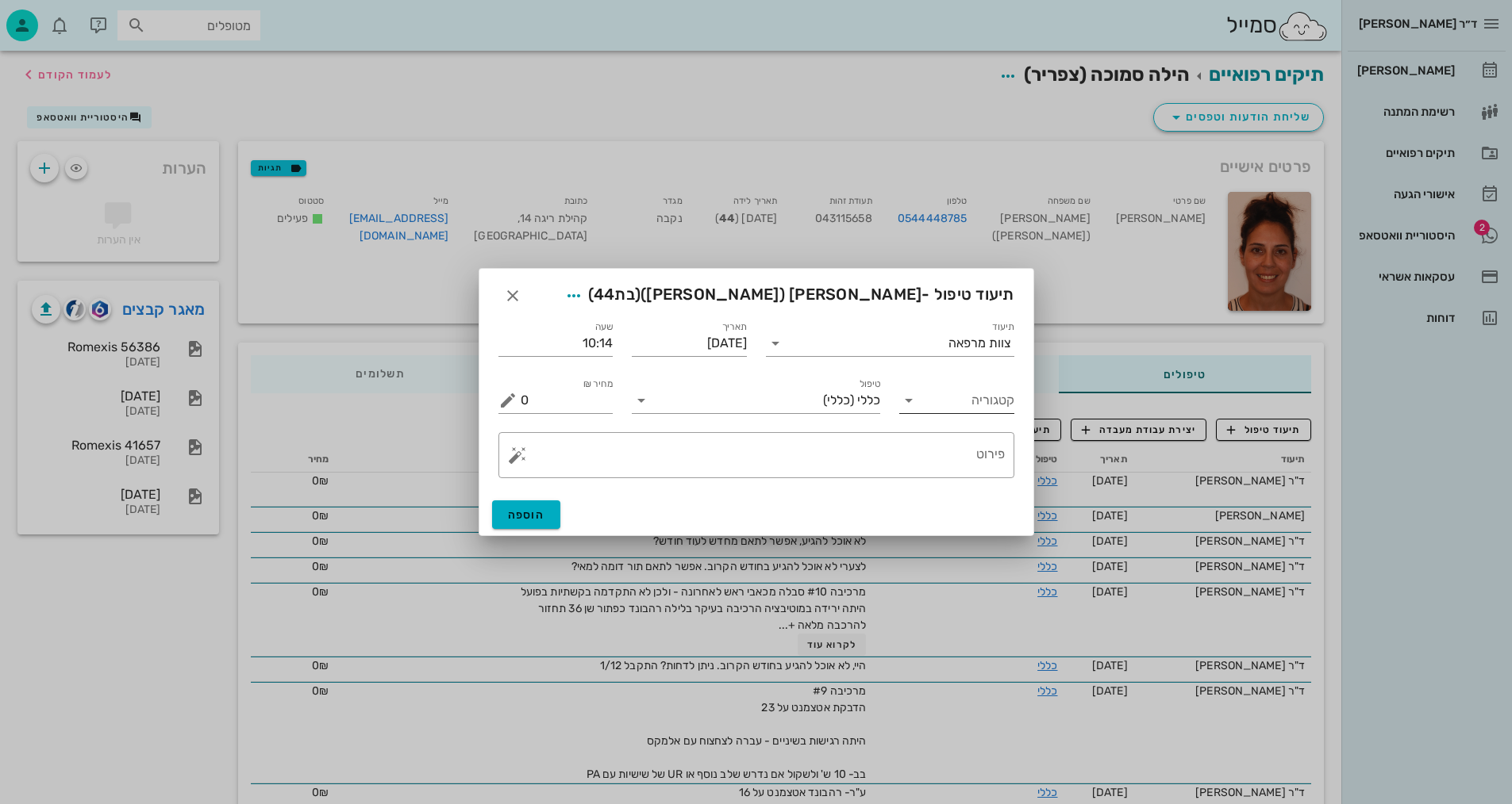
click at [959, 403] on input "קטגוריה" at bounding box center [969, 400] width 90 height 25
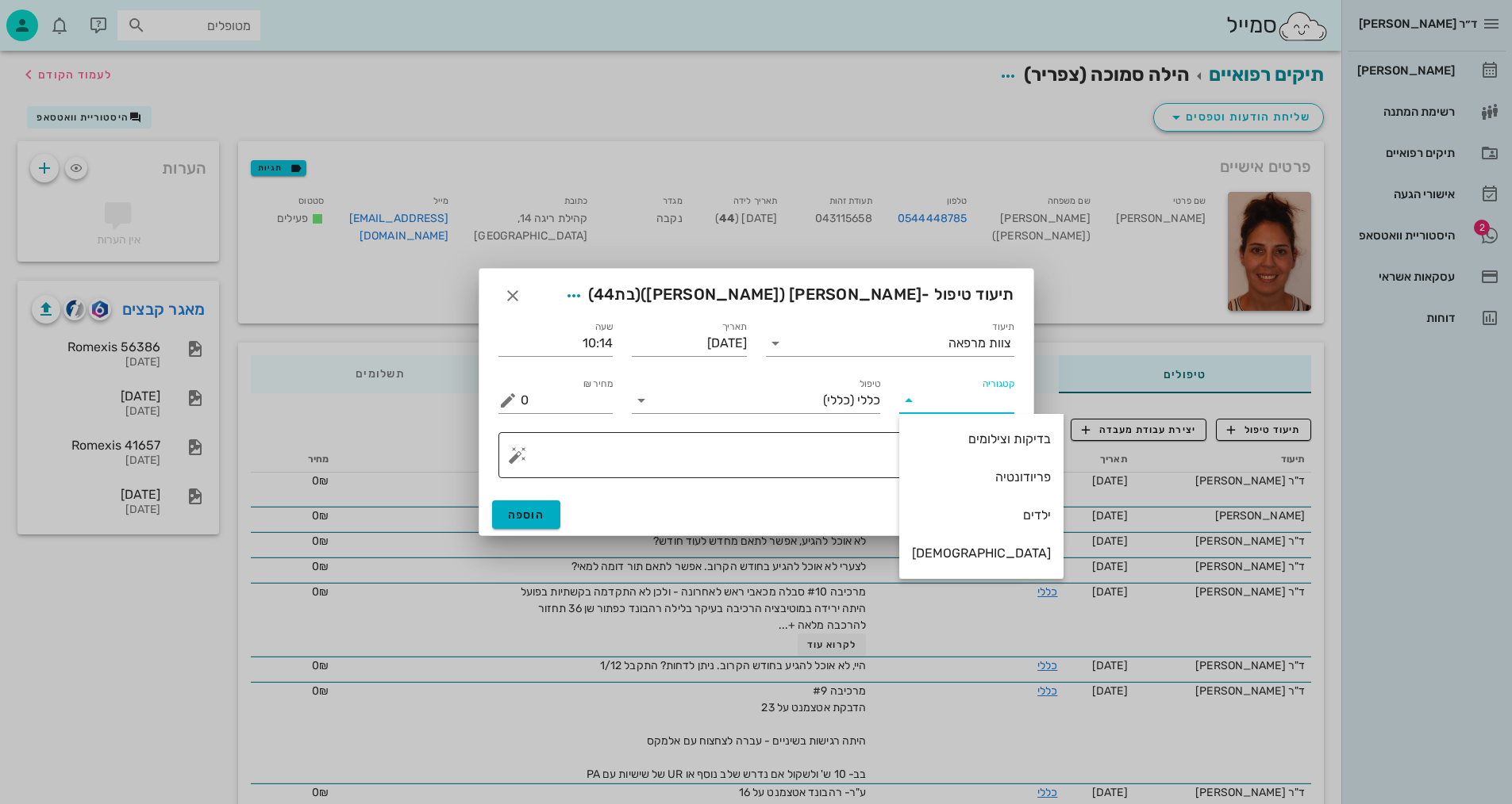
click at [984, 441] on div "בדיקות וצילומים" at bounding box center [981, 440] width 139 height 15
type input "בדיקות וצילומים"
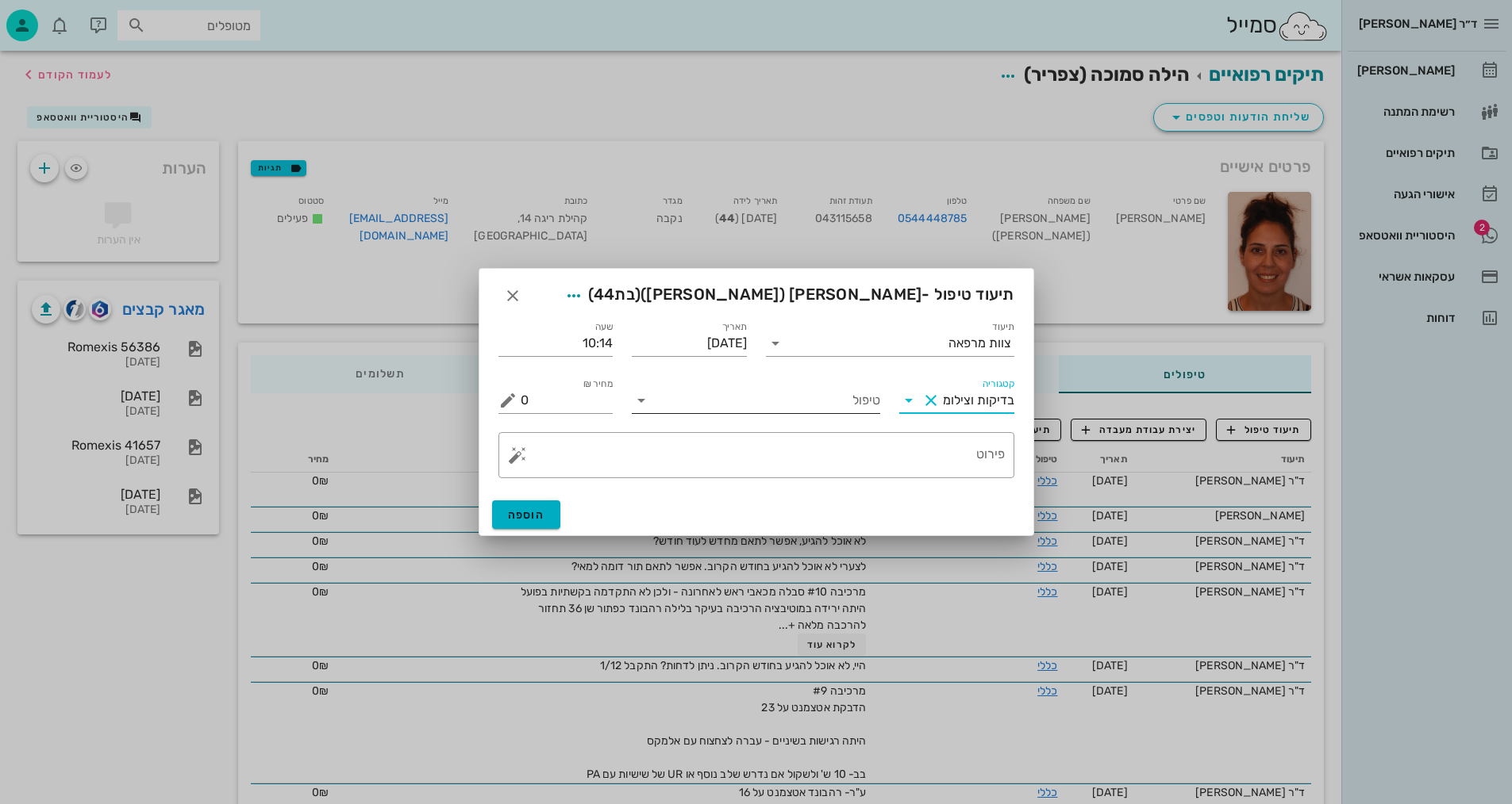
click at [866, 403] on input "טיפול" at bounding box center [767, 400] width 226 height 25
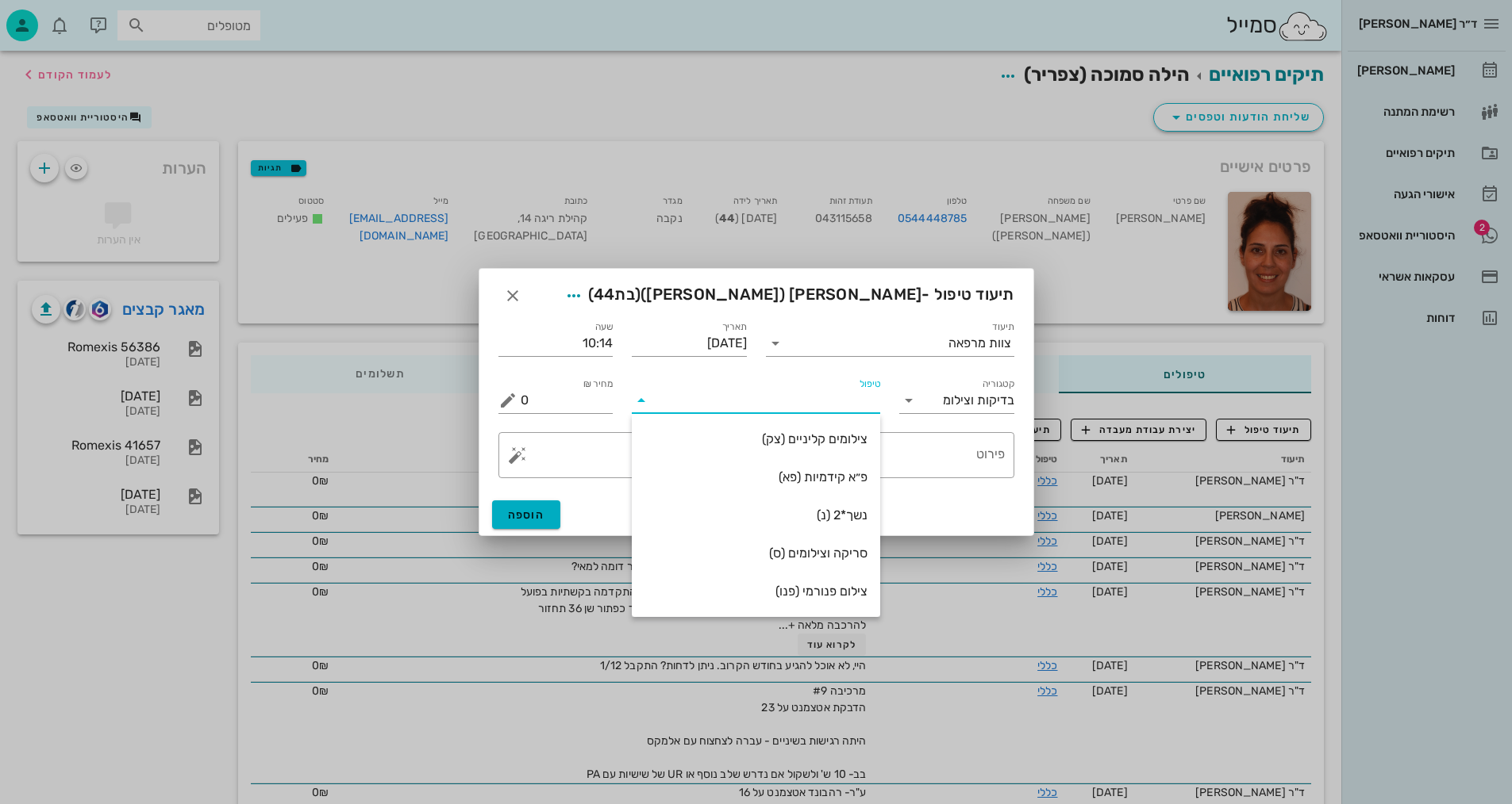
click at [841, 559] on div "סריקה וצילומים (ס)" at bounding box center [756, 553] width 223 height 15
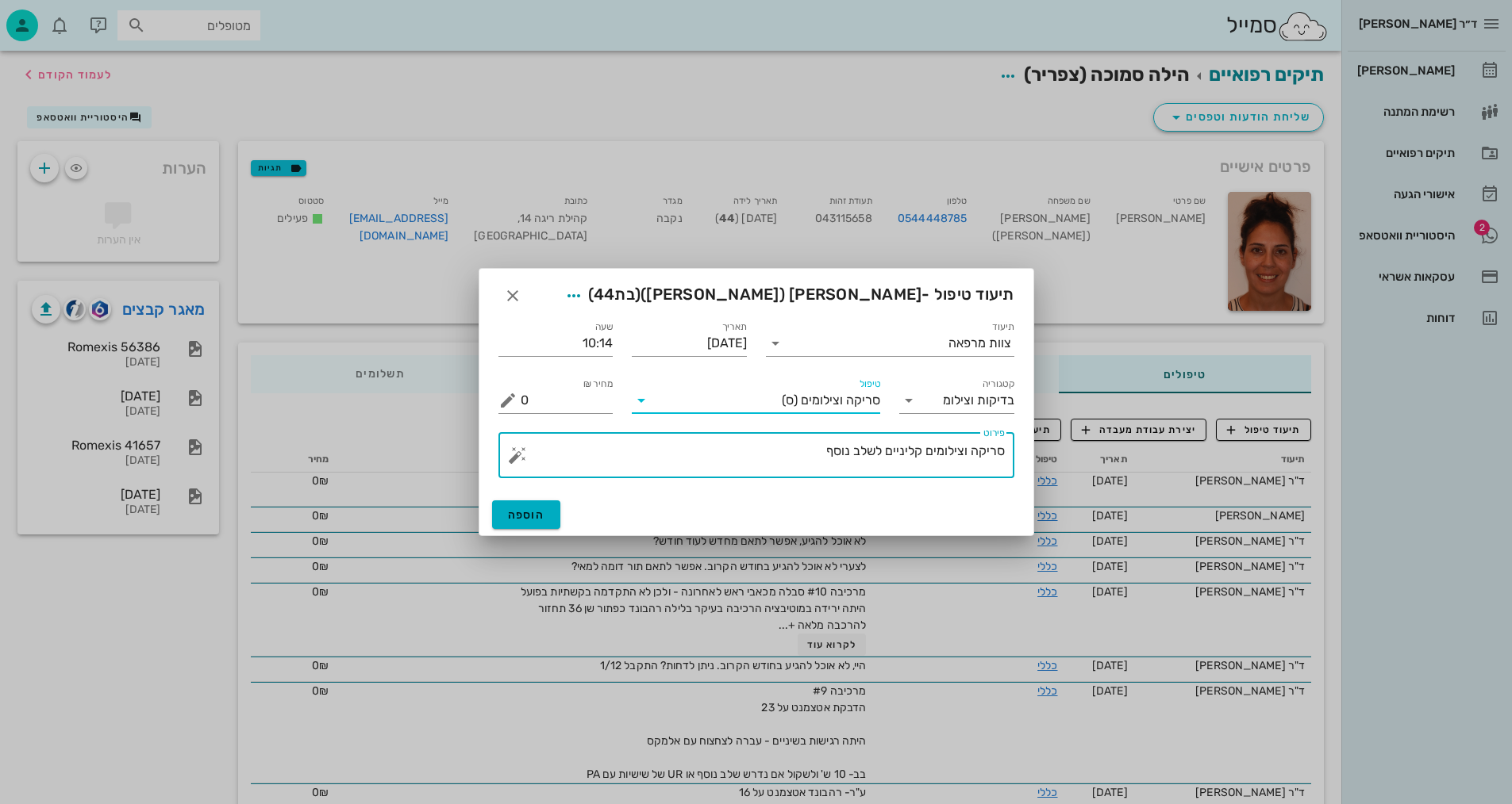
drag, startPoint x: 771, startPoint y: 471, endPoint x: 791, endPoint y: 466, distance: 20.6
click at [772, 471] on textarea "סריקה וצילומים קליניים לשלב נוסף" at bounding box center [763, 459] width 485 height 38
type textarea "[PERSON_NAME] וצילומים קליניים לשלב נוסף - [PERSON_NAME]"
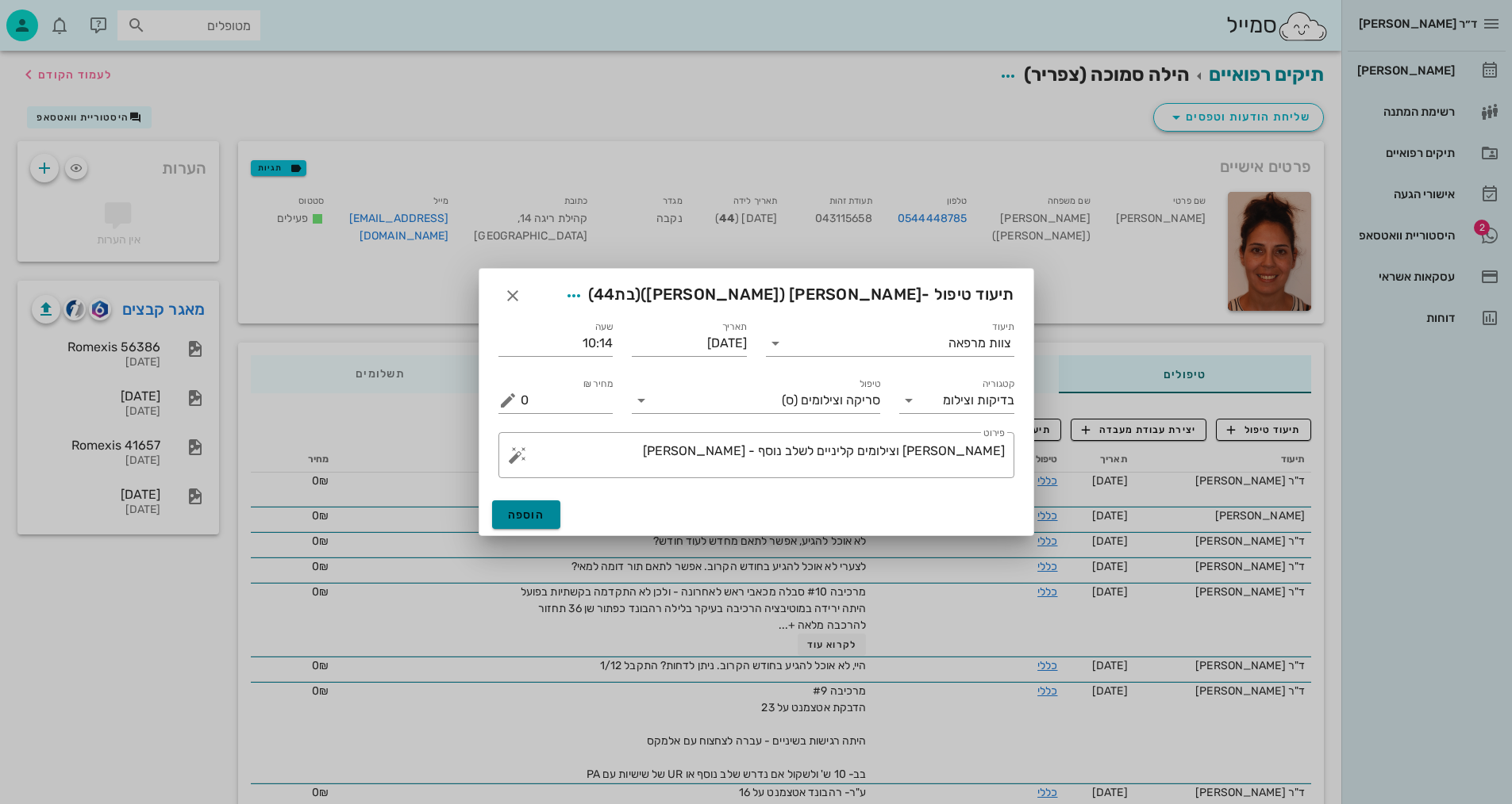
click at [528, 525] on button "הוספה" at bounding box center [526, 514] width 69 height 28
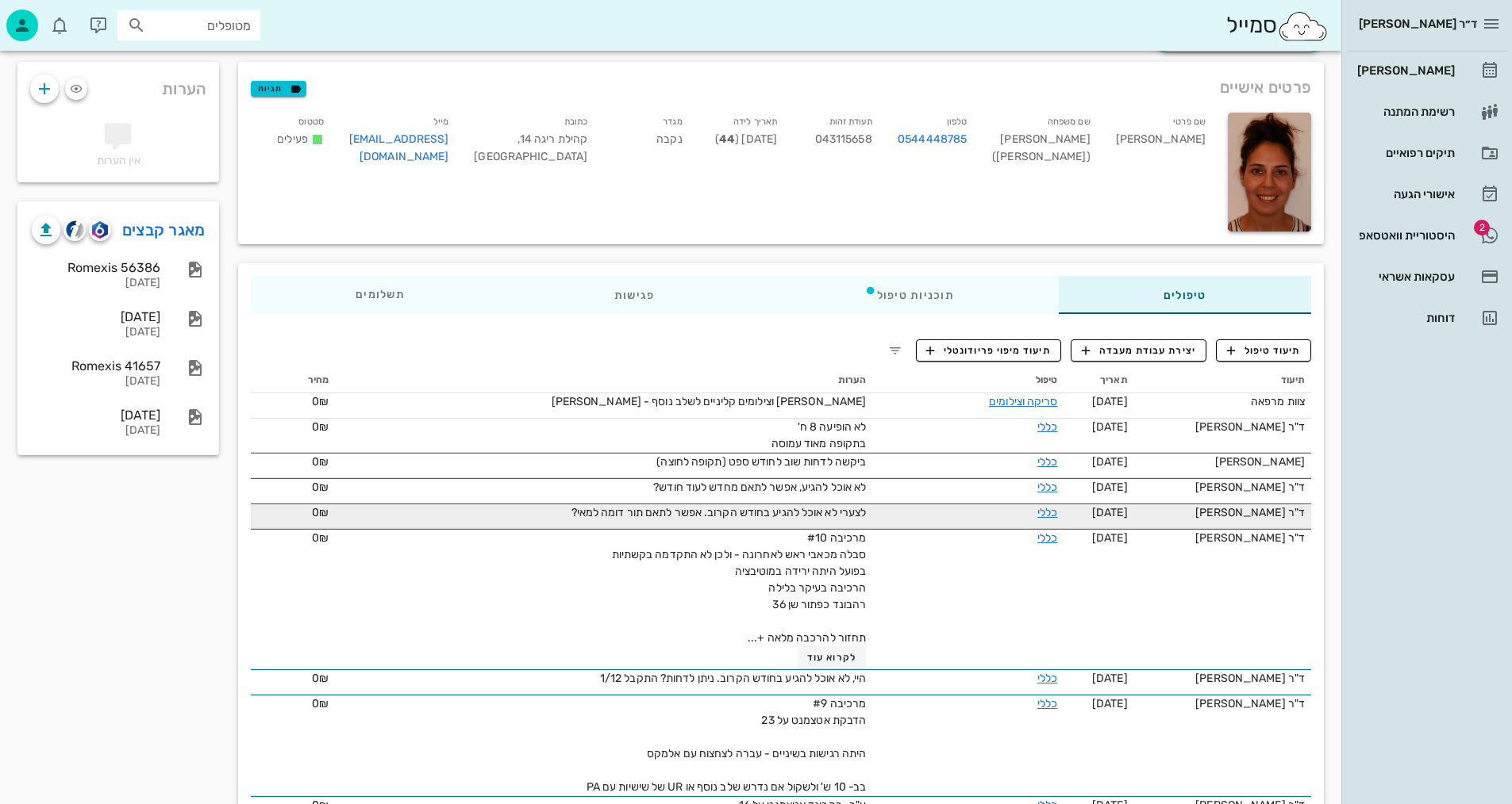
scroll to position [159, 0]
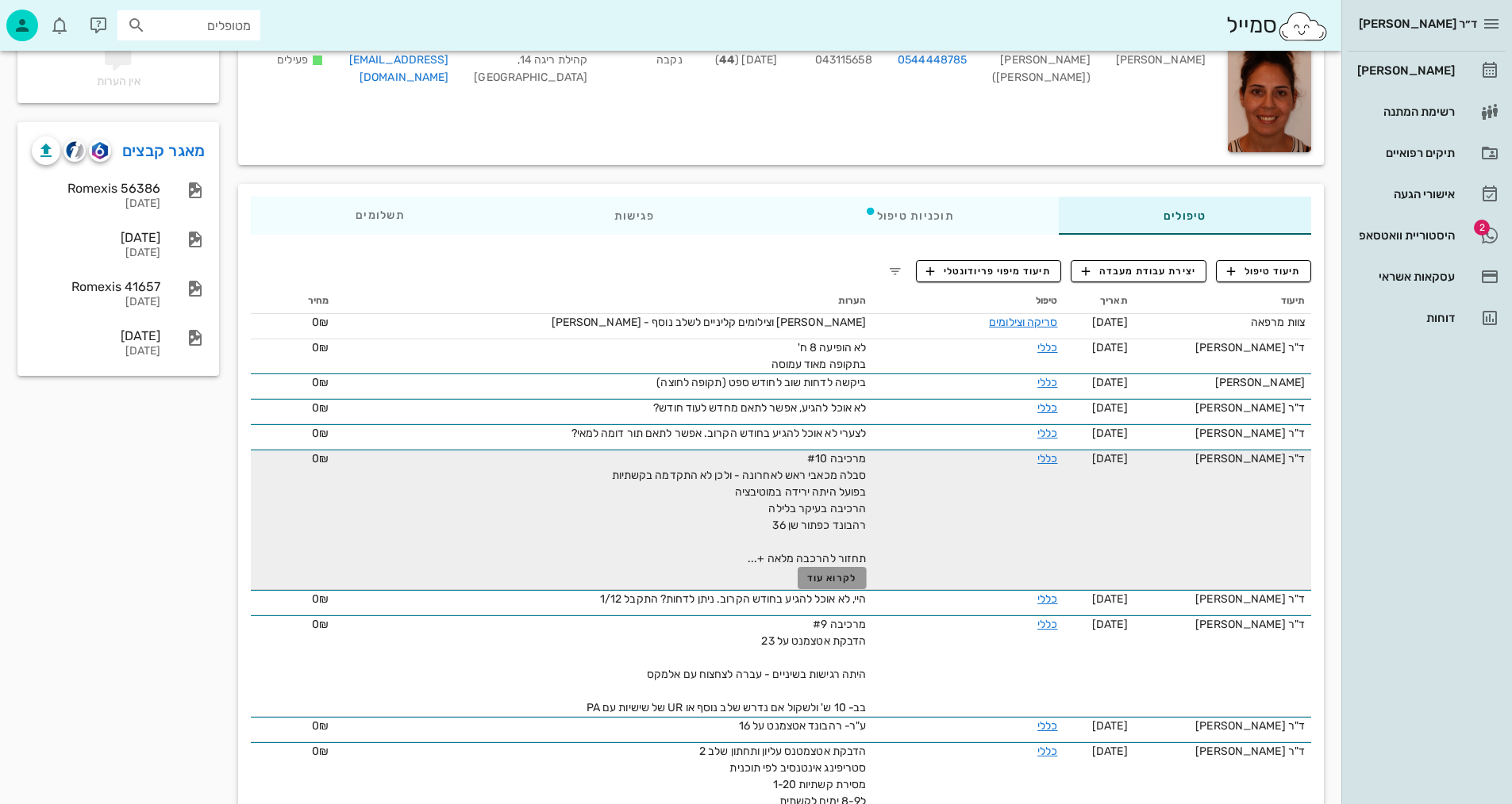
click at [825, 577] on span "לקרוא עוד" at bounding box center [832, 577] width 49 height 11
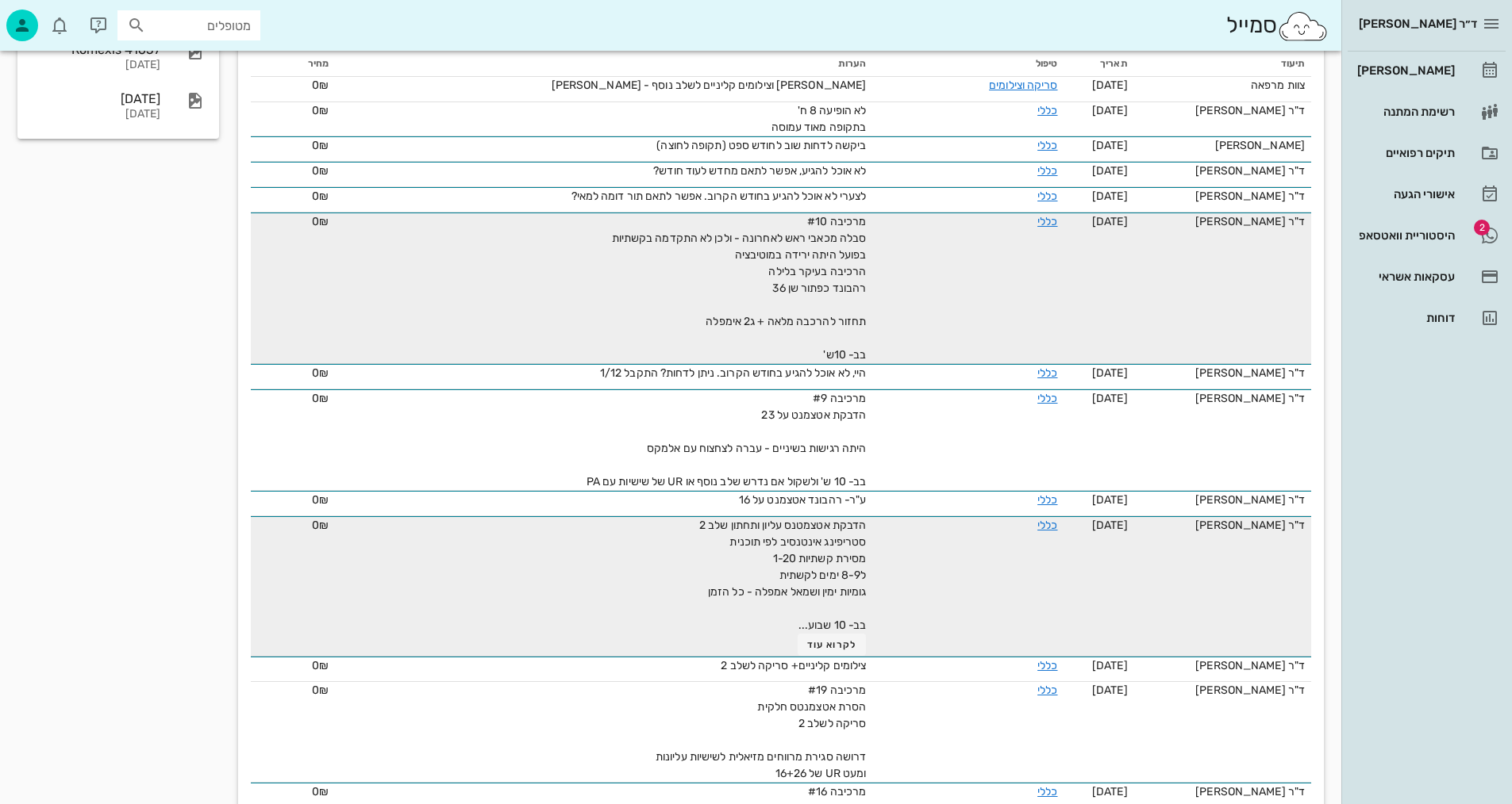
scroll to position [396, 0]
click at [831, 634] on button "לקרוא עוד" at bounding box center [832, 644] width 69 height 22
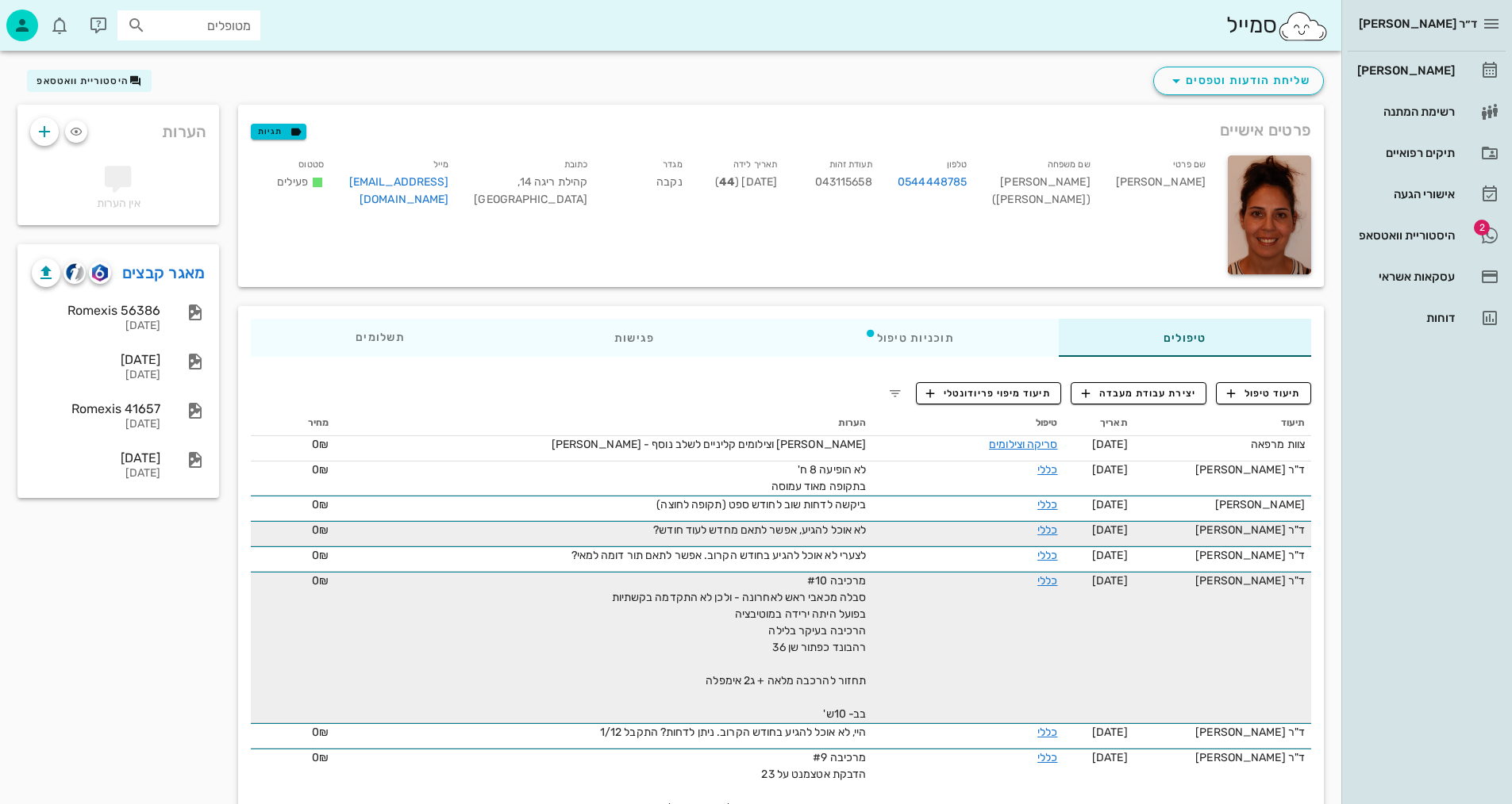
scroll to position [0, 0]
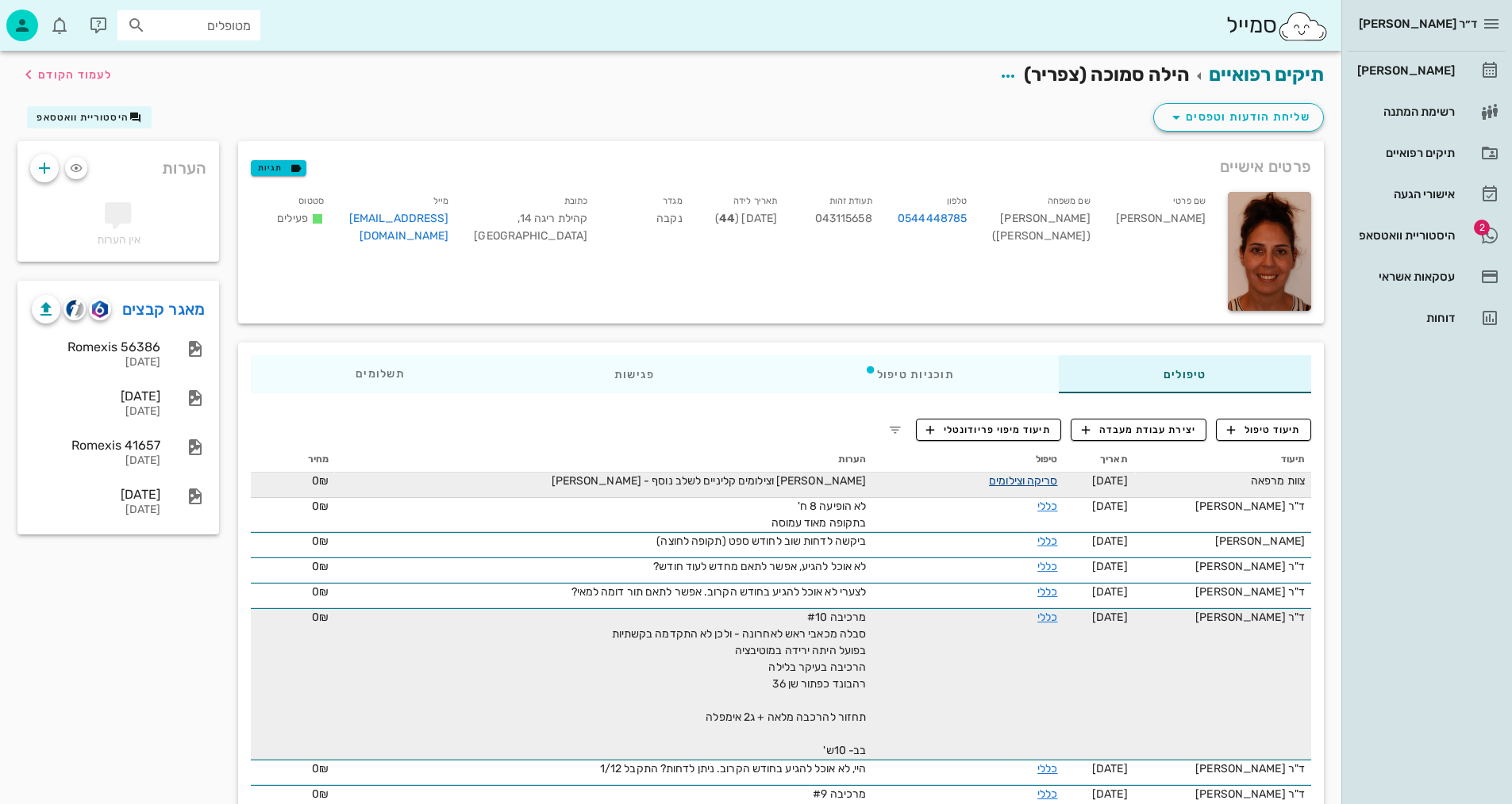
click at [1028, 479] on link "סריקה וצילומים" at bounding box center [1023, 481] width 68 height 14
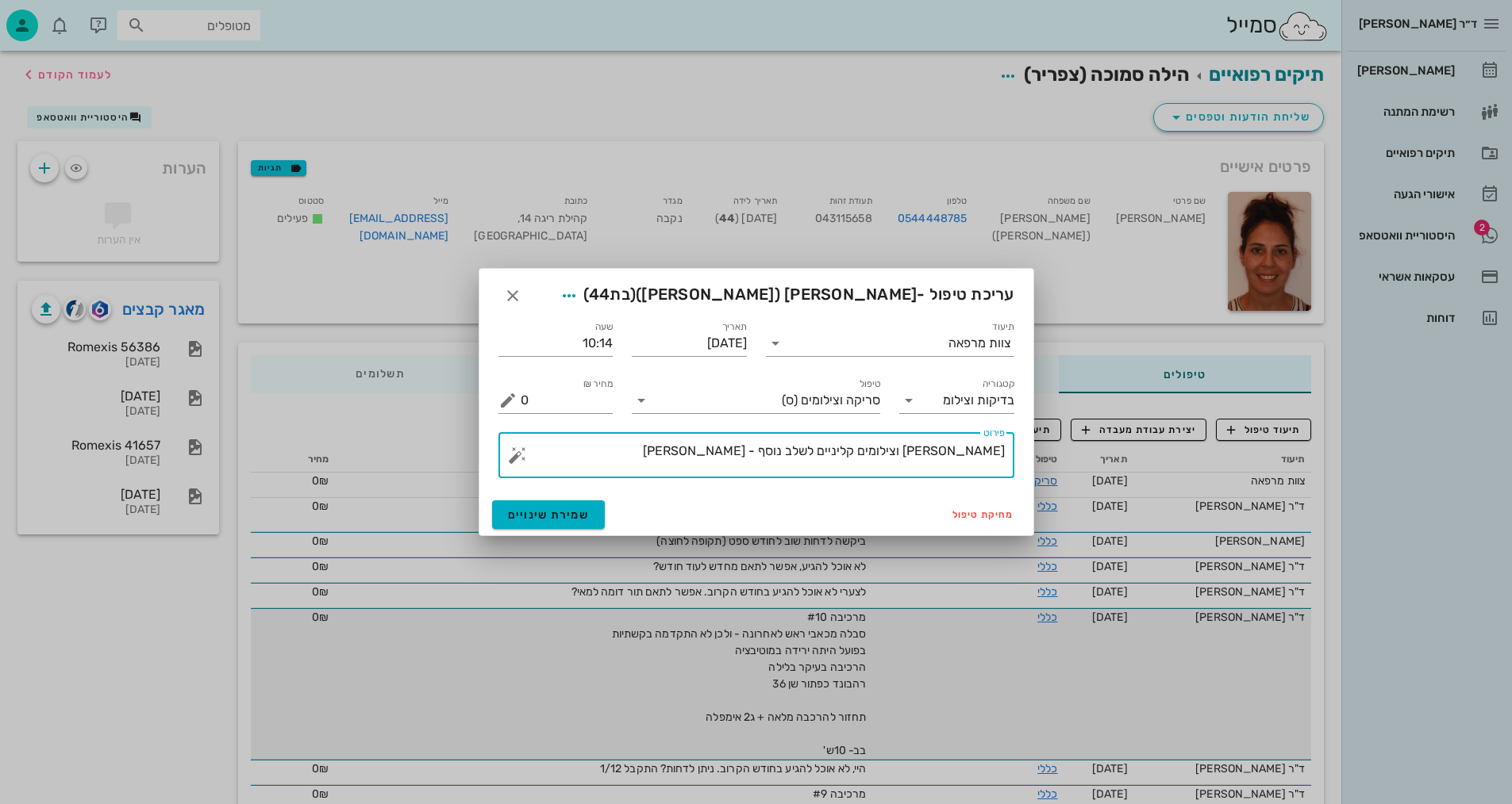
drag, startPoint x: 829, startPoint y: 448, endPoint x: 852, endPoint y: 447, distance: 23.0
click at [852, 447] on textarea "[PERSON_NAME] וצילומים קליניים לשלב נוסף - [PERSON_NAME]" at bounding box center [763, 459] width 485 height 38
type textarea "[PERSON_NAME] וצילומים קליניים לשלב 3 - [PERSON_NAME]"
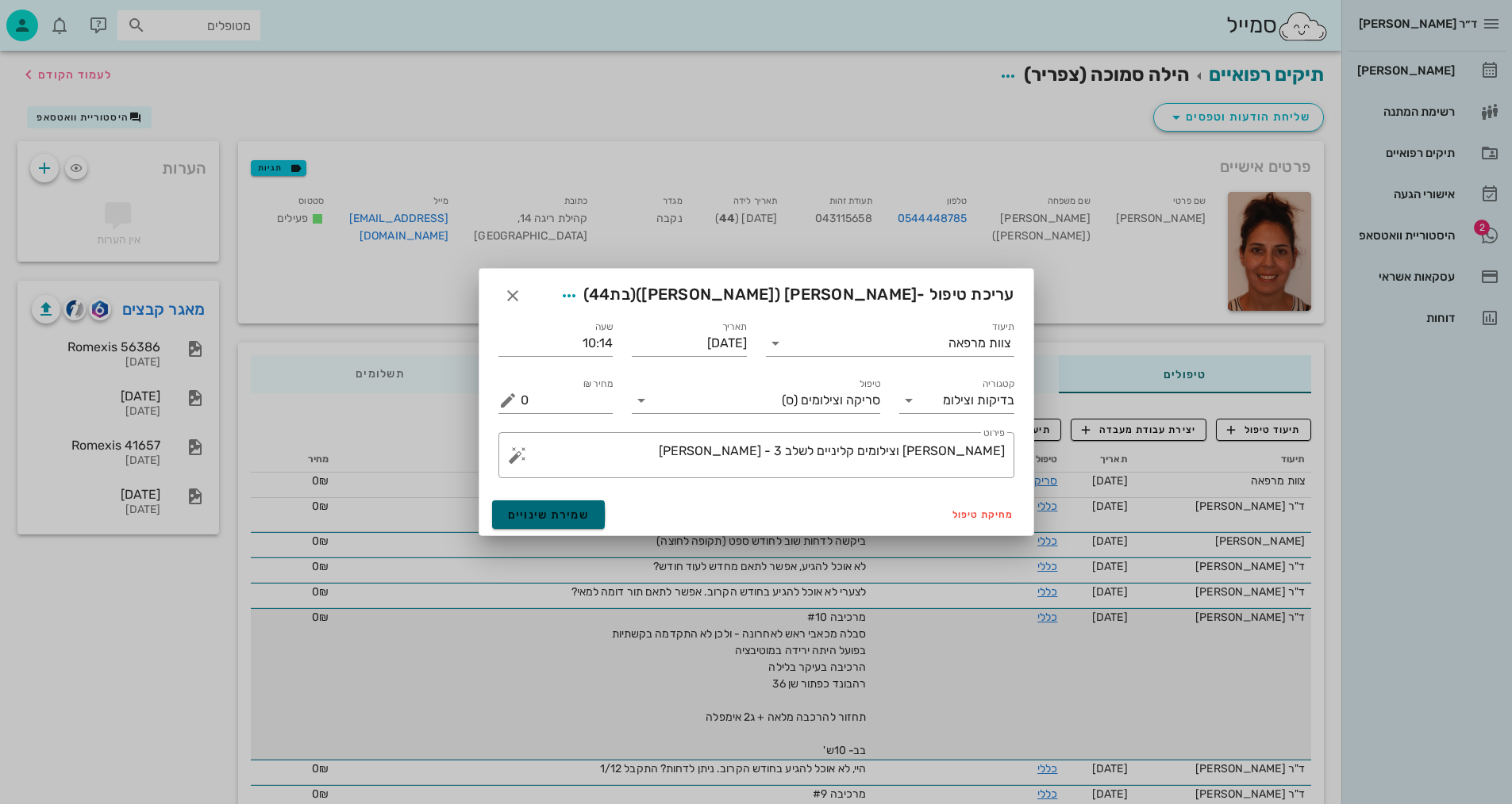
click at [576, 519] on span "שמירת שינויים" at bounding box center [549, 515] width 81 height 14
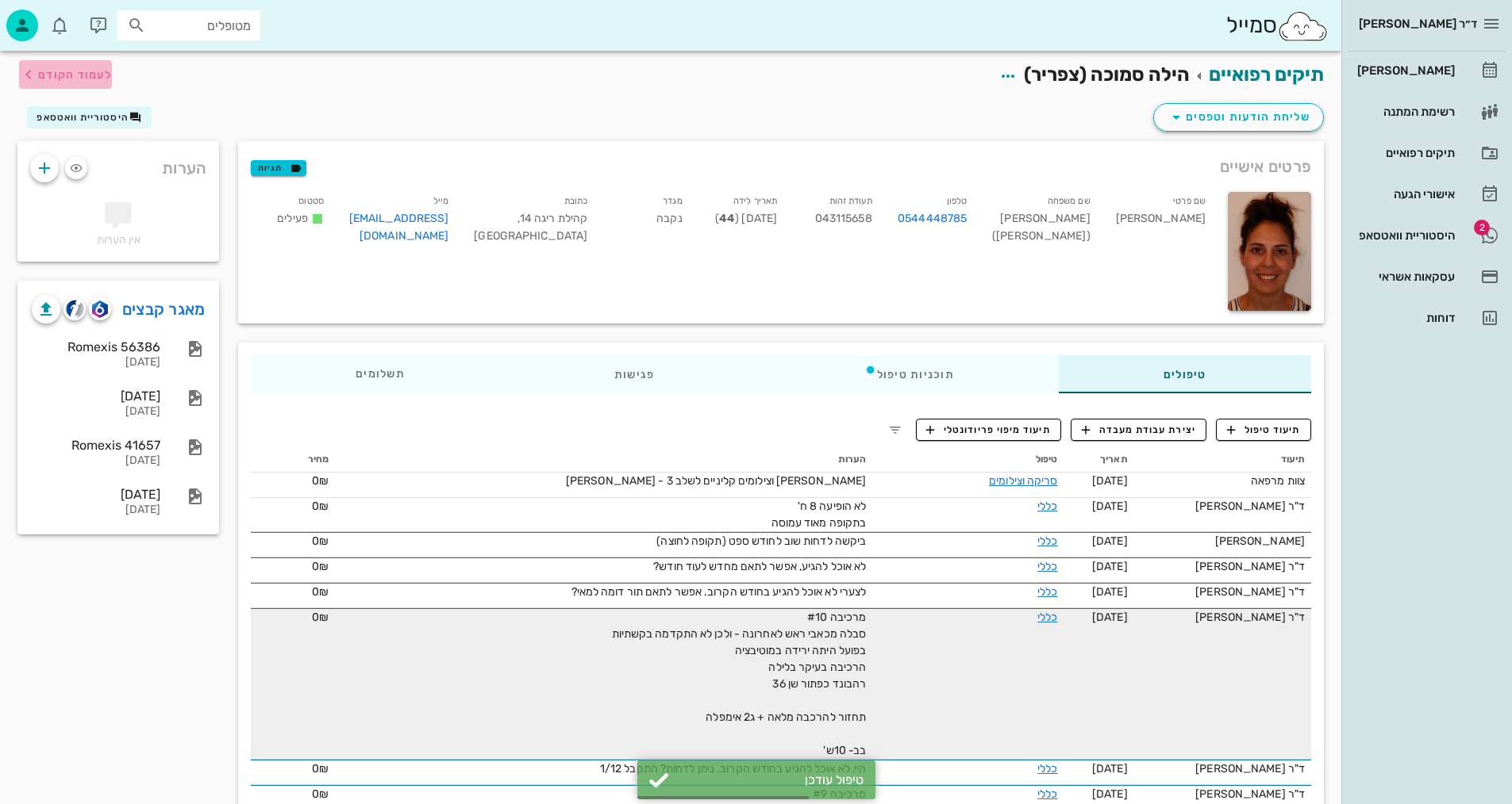
click at [90, 77] on span "לעמוד הקודם" at bounding box center [75, 75] width 74 height 14
